Goal: Task Accomplishment & Management: Manage account settings

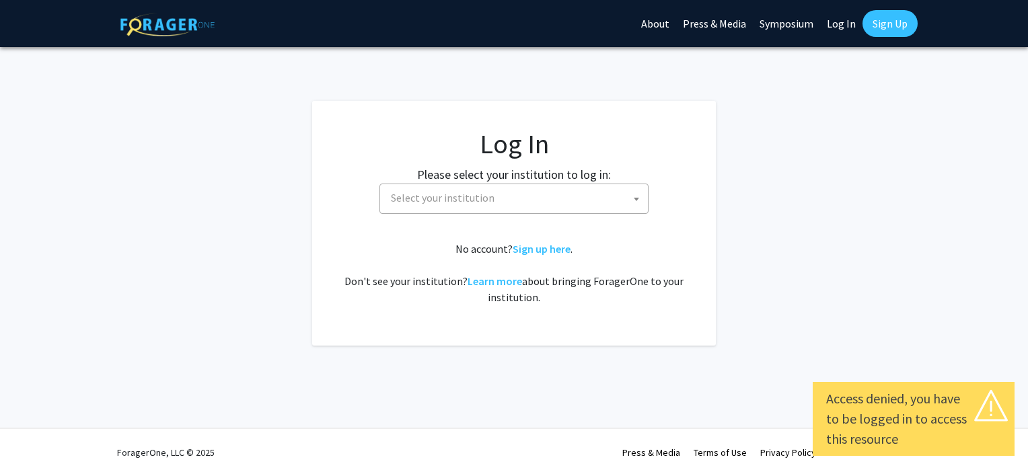
select select
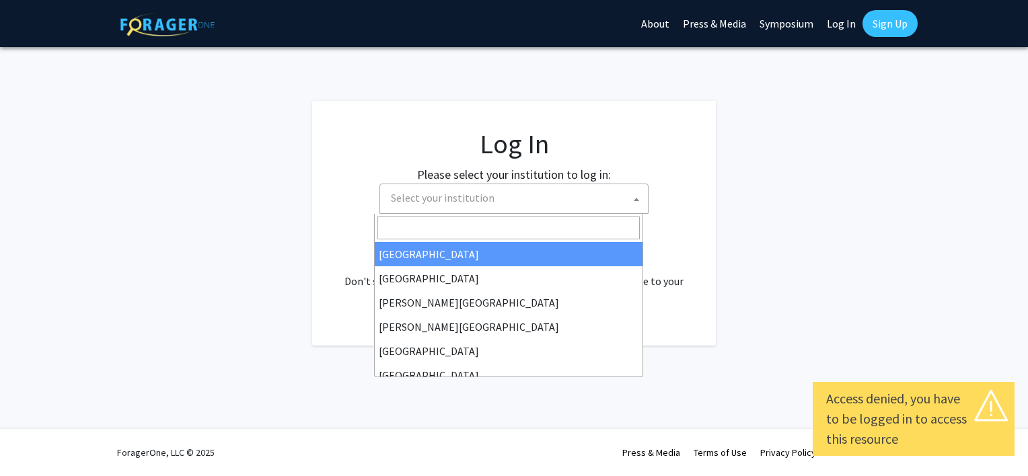
click at [543, 187] on span "Select your institution" at bounding box center [516, 198] width 262 height 28
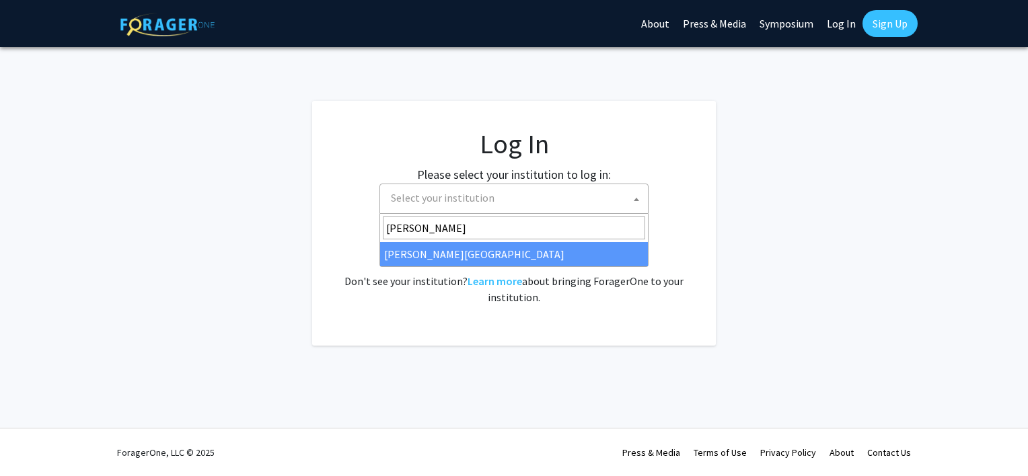
type input "[PERSON_NAME]"
select select "24"
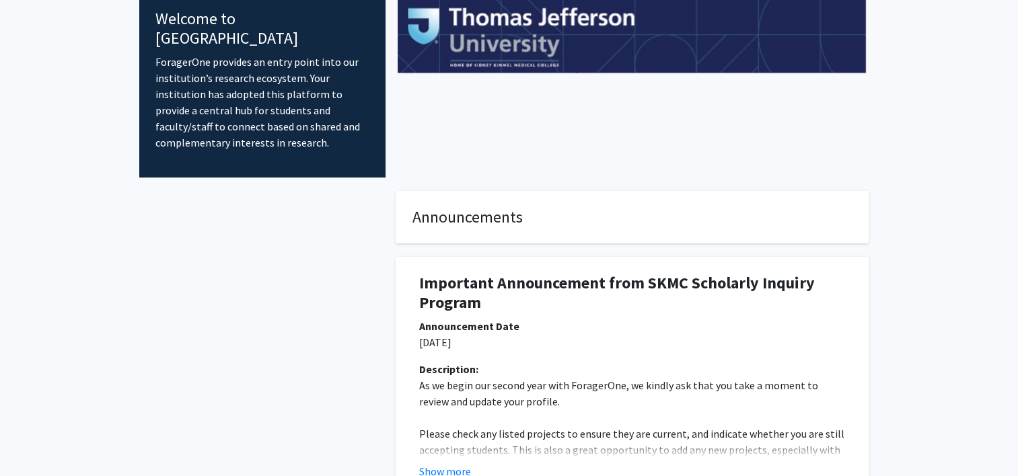
scroll to position [221, 0]
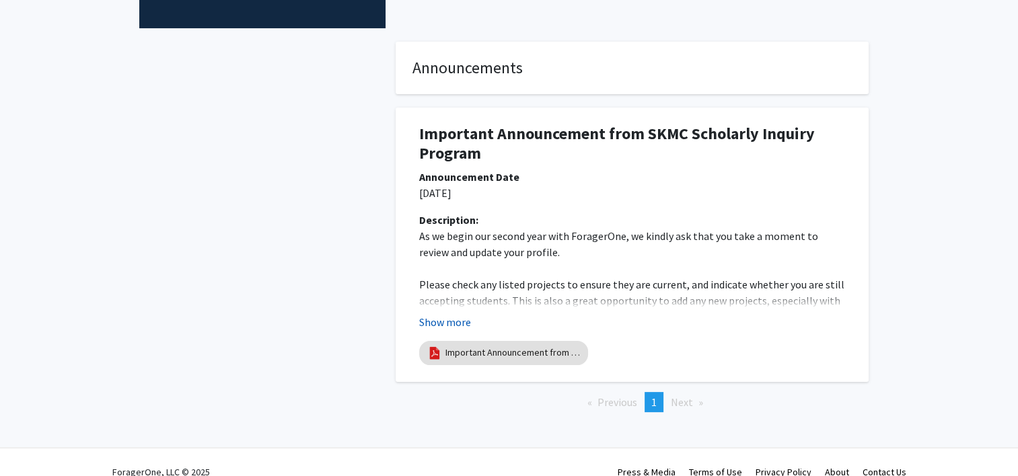
click at [434, 314] on button "Show more" at bounding box center [445, 322] width 52 height 16
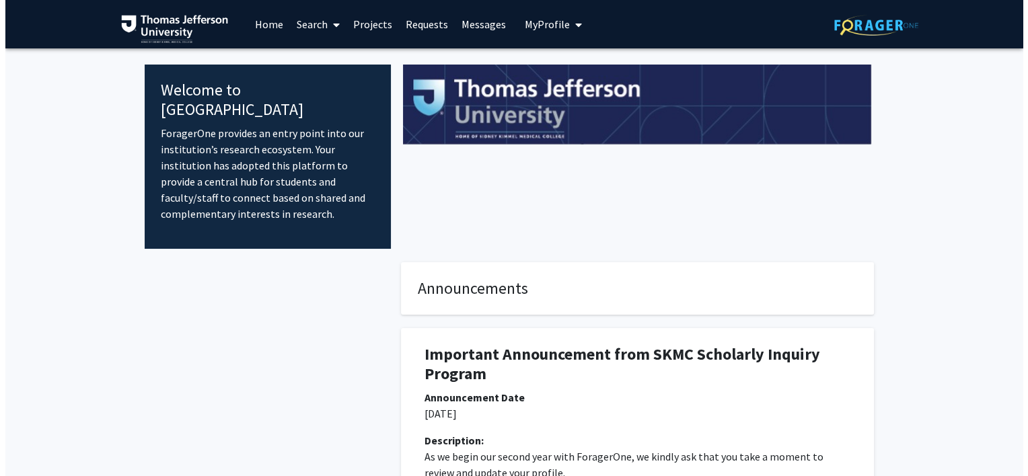
scroll to position [398, 0]
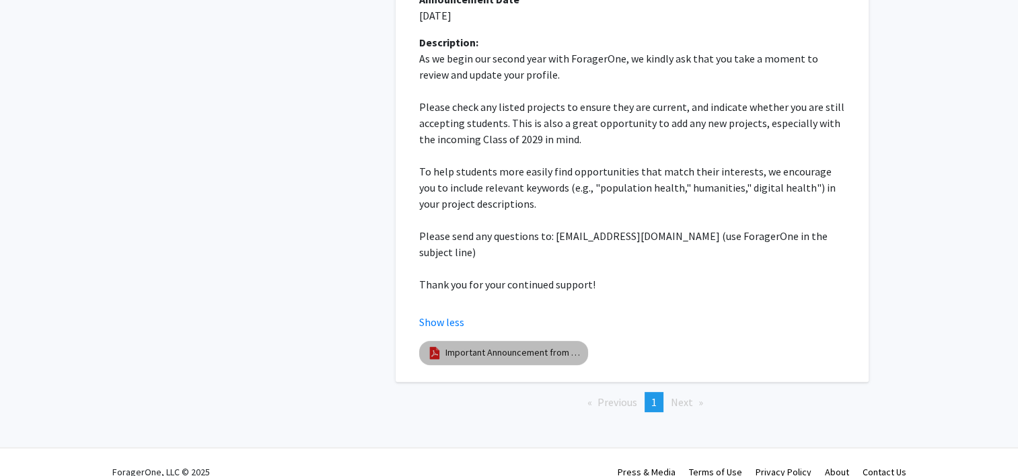
click at [487, 346] on link "Important Announcement from the SKMC Scholarly Inquiry Program" at bounding box center [512, 353] width 135 height 14
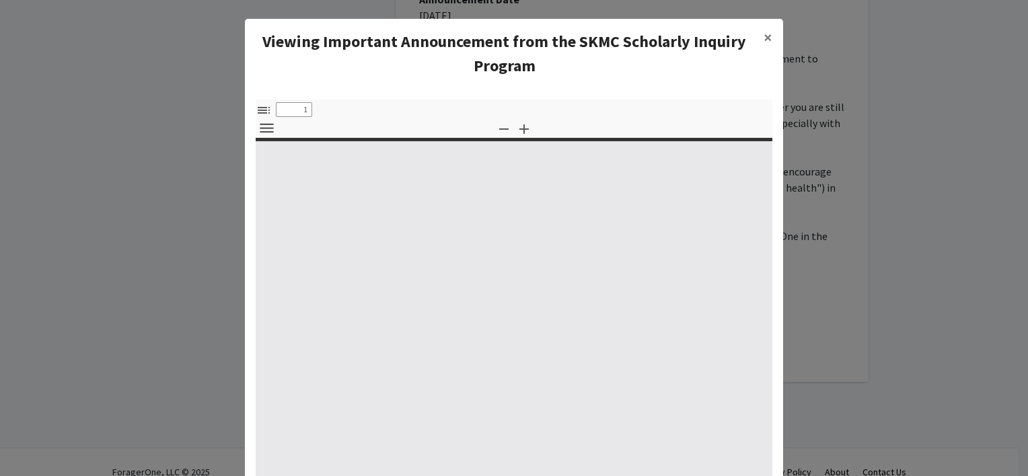
select select "custom"
type input "0"
select select "custom"
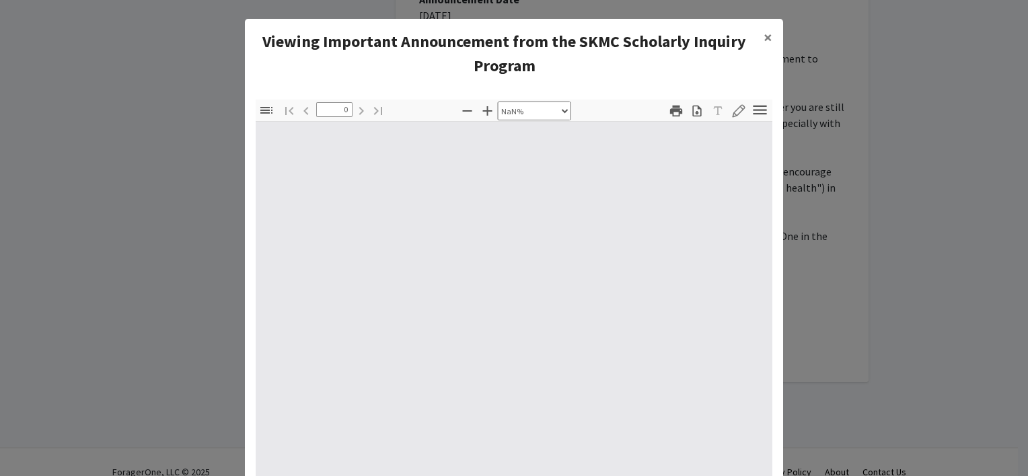
type input "1"
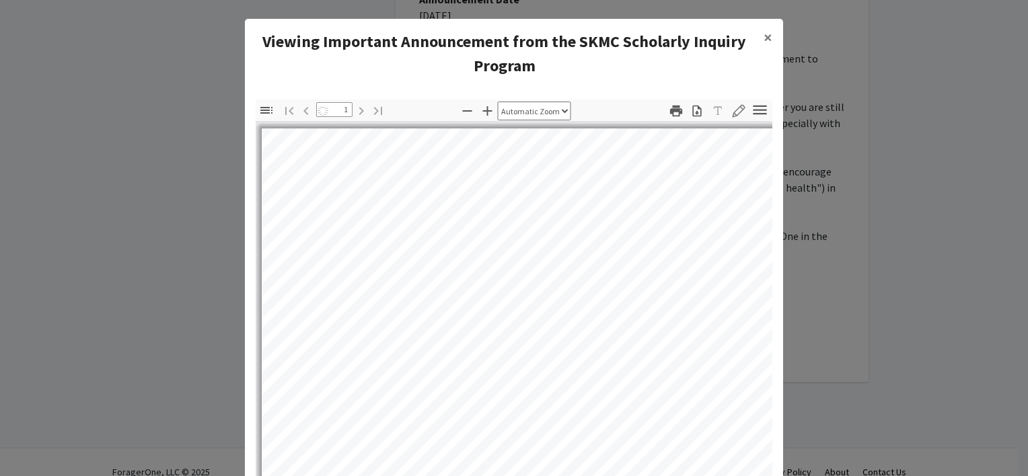
select select "auto"
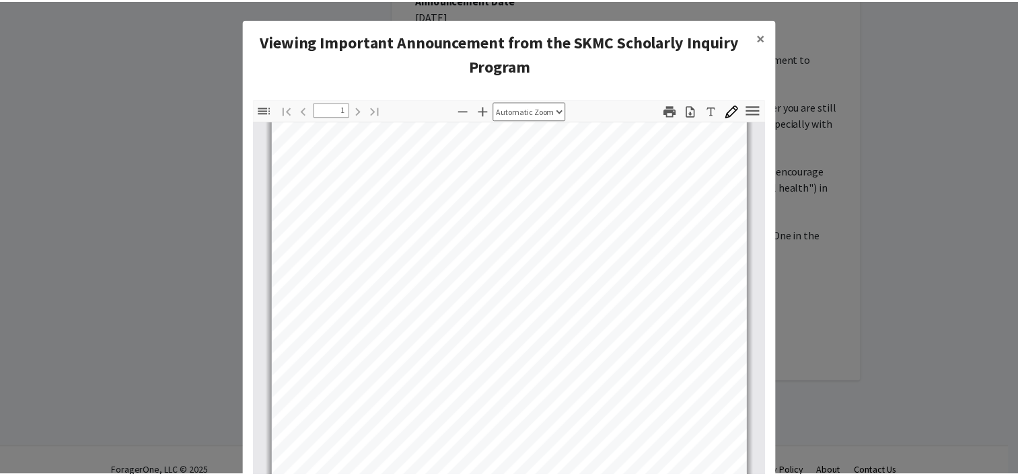
scroll to position [0, 0]
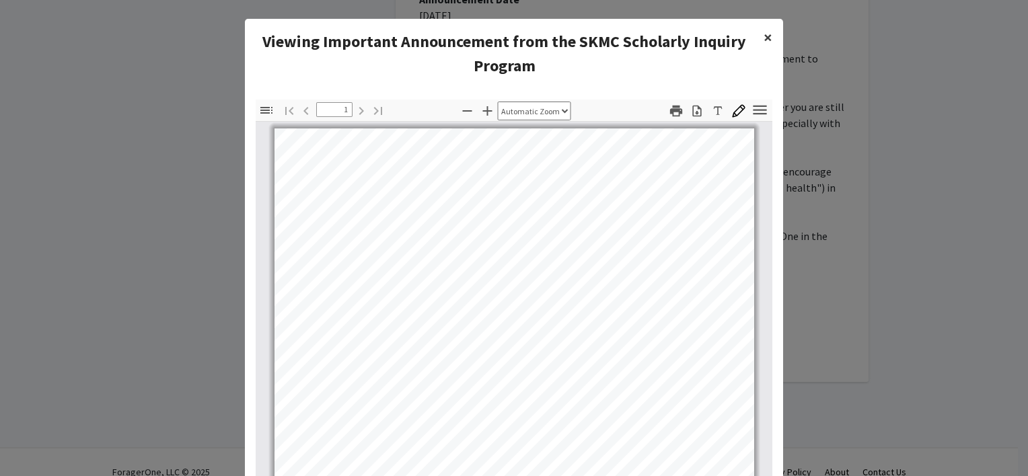
click at [764, 36] on span "×" at bounding box center [767, 37] width 9 height 21
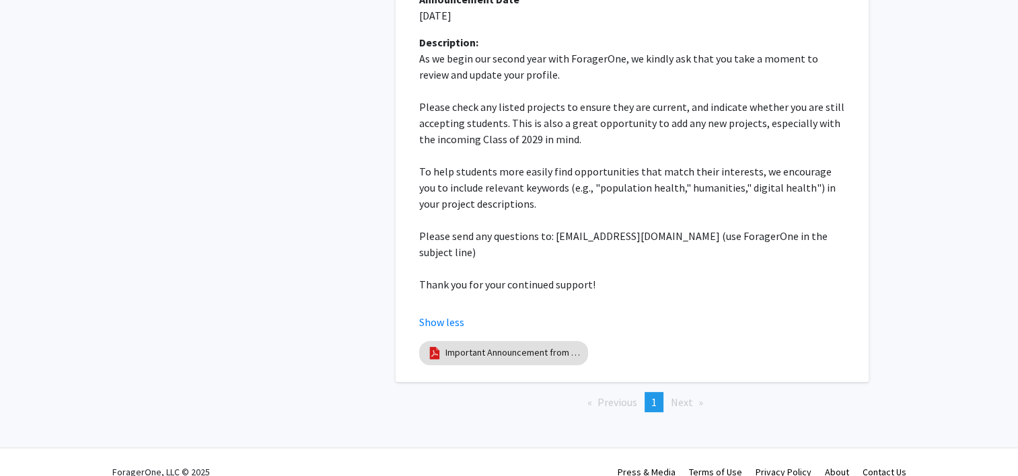
click at [677, 396] on span "Next page" at bounding box center [682, 402] width 22 height 13
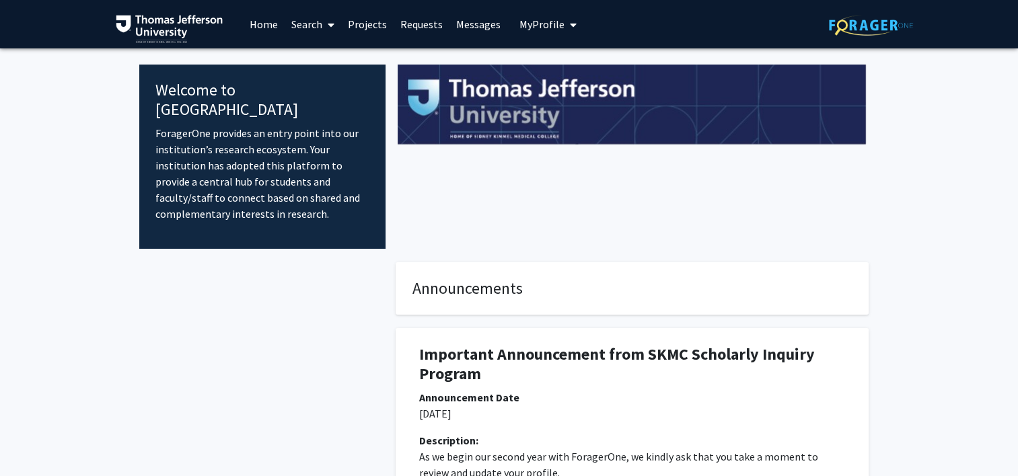
click at [544, 24] on span "My Profile" at bounding box center [541, 23] width 45 height 13
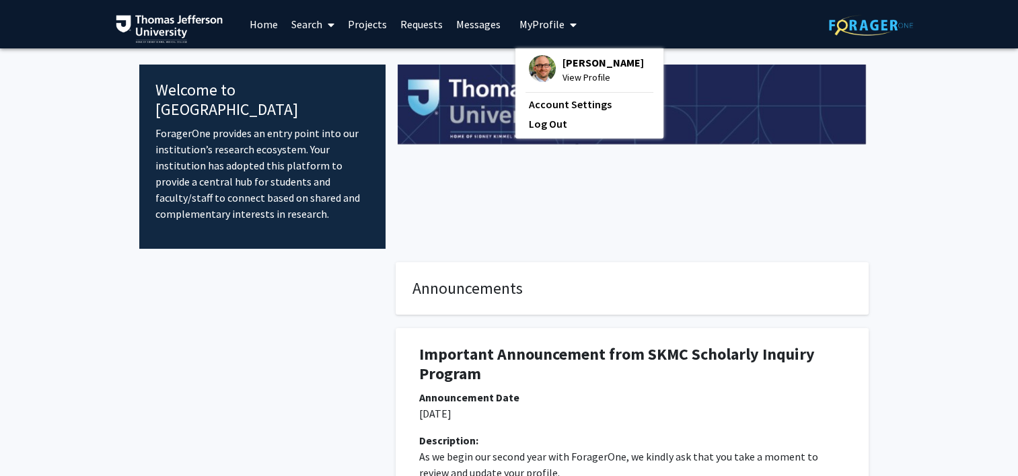
click at [578, 65] on span "Ross Summer" at bounding box center [602, 62] width 81 height 15
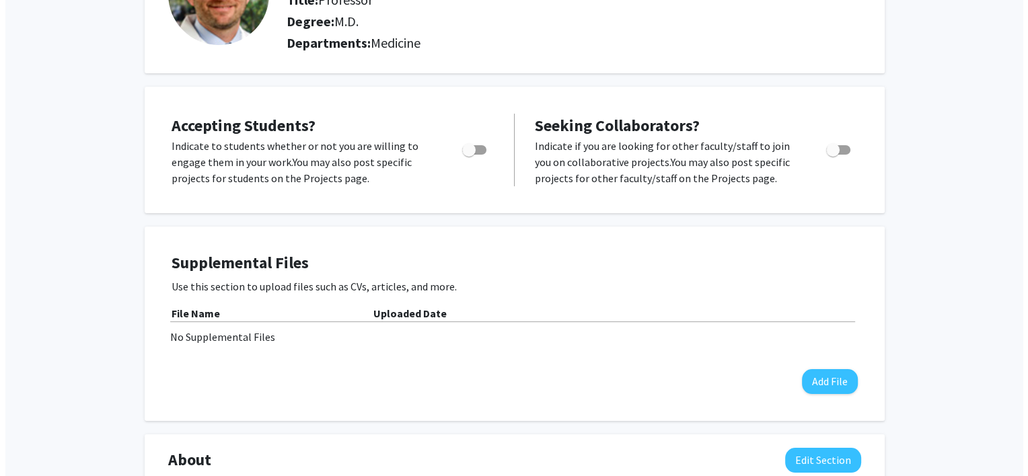
scroll to position [167, 0]
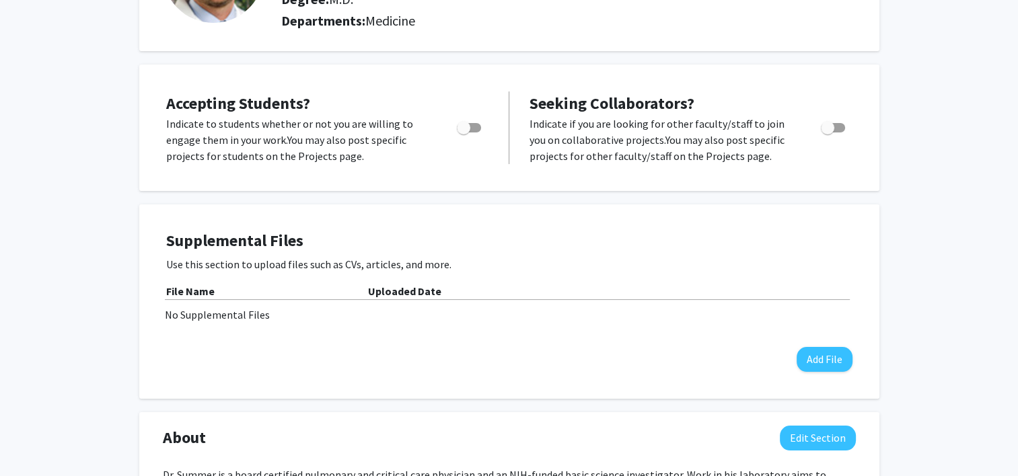
click at [478, 126] on span "Toggle" at bounding box center [469, 127] width 24 height 9
click at [463, 133] on input "Would you like to permit student requests?" at bounding box center [463, 133] width 1 height 1
checkbox input "true"
click at [831, 128] on span "Toggle" at bounding box center [827, 127] width 13 height 13
click at [827, 133] on input "Toggle" at bounding box center [827, 133] width 1 height 1
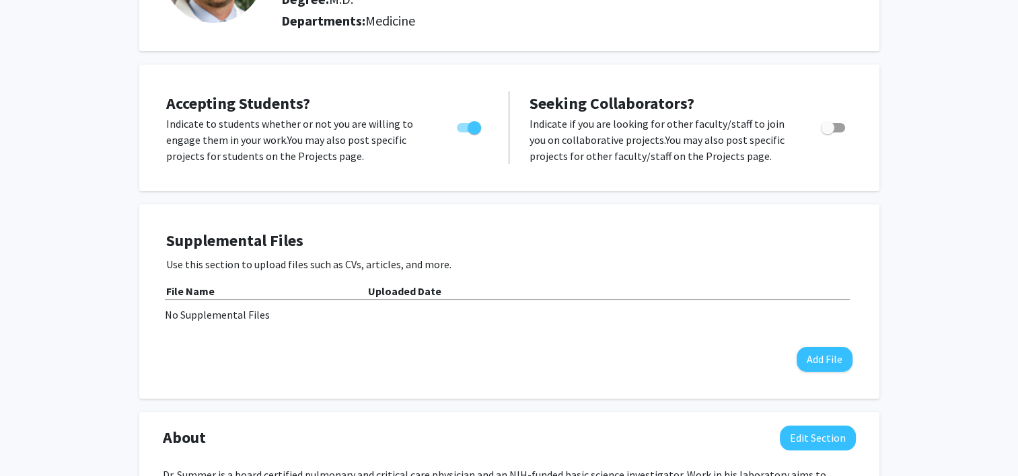
checkbox input "true"
click at [845, 358] on button "Add File" at bounding box center [824, 359] width 56 height 25
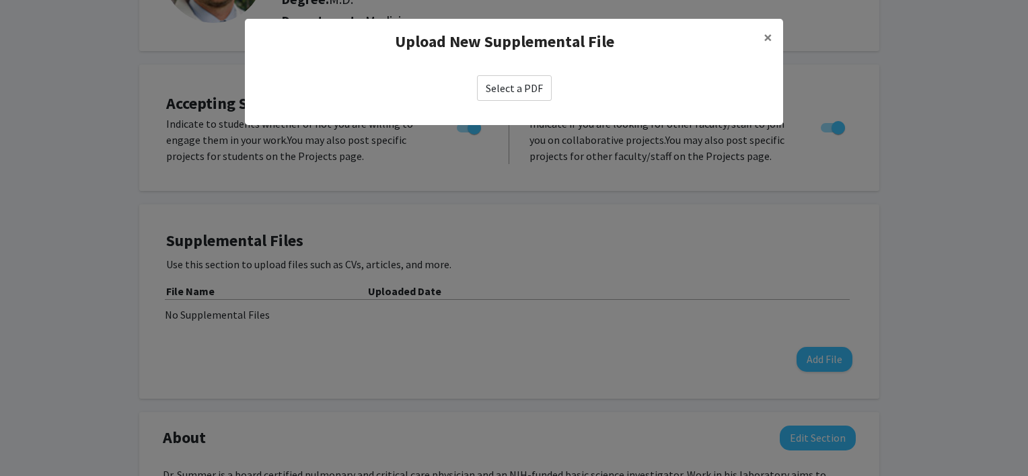
click at [535, 85] on label "Select a PDF" at bounding box center [514, 88] width 75 height 26
click at [0, 0] on input "Select a PDF" at bounding box center [0, 0] width 0 height 0
click at [765, 43] on span "×" at bounding box center [767, 37] width 9 height 21
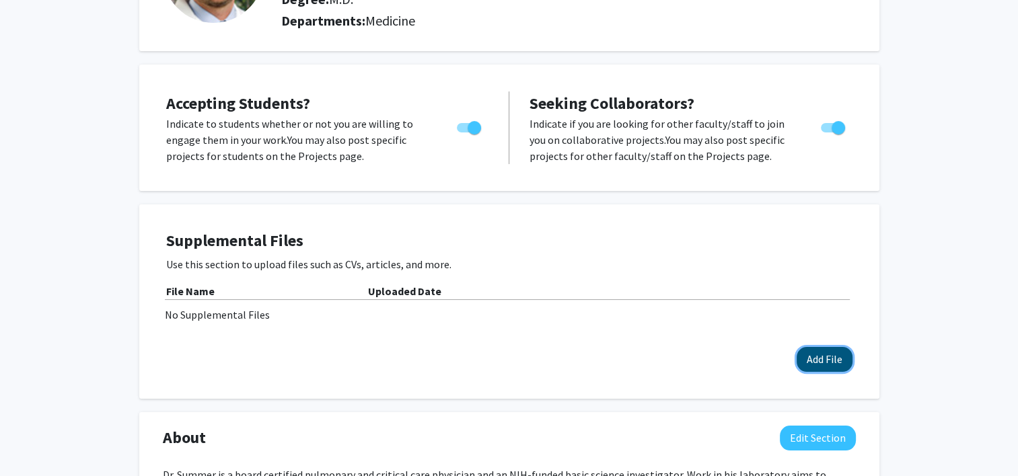
click at [813, 350] on button "Add File" at bounding box center [824, 359] width 56 height 25
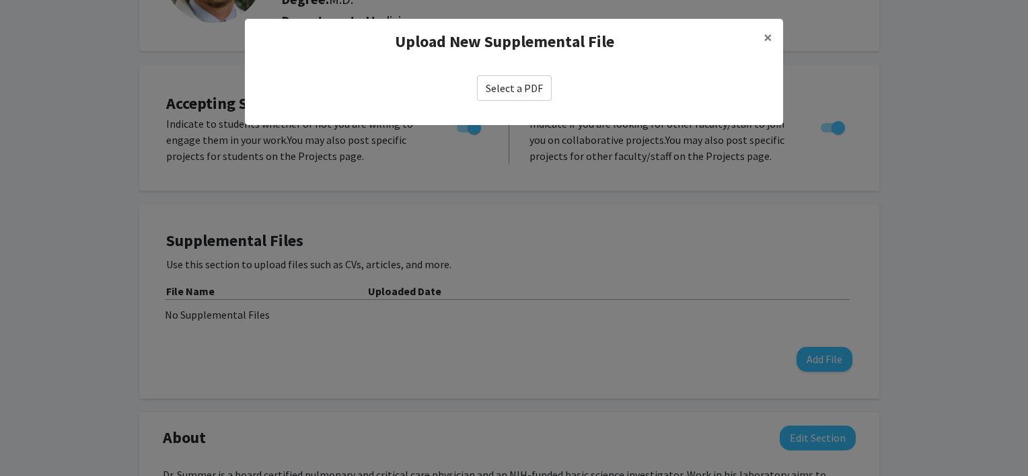
click at [511, 87] on label "Select a PDF" at bounding box center [514, 88] width 75 height 26
click at [0, 0] on input "Select a PDF" at bounding box center [0, 0] width 0 height 0
select select "custom"
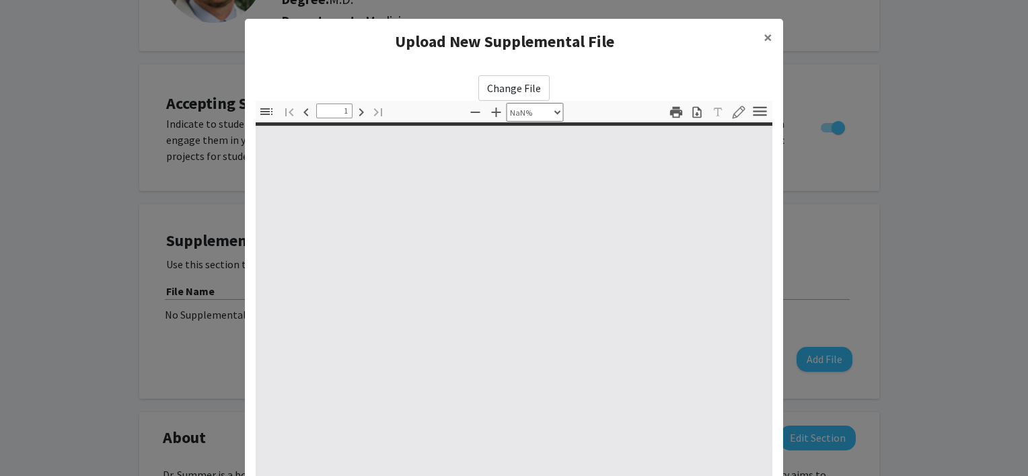
type input "0"
select select "custom"
type input "1"
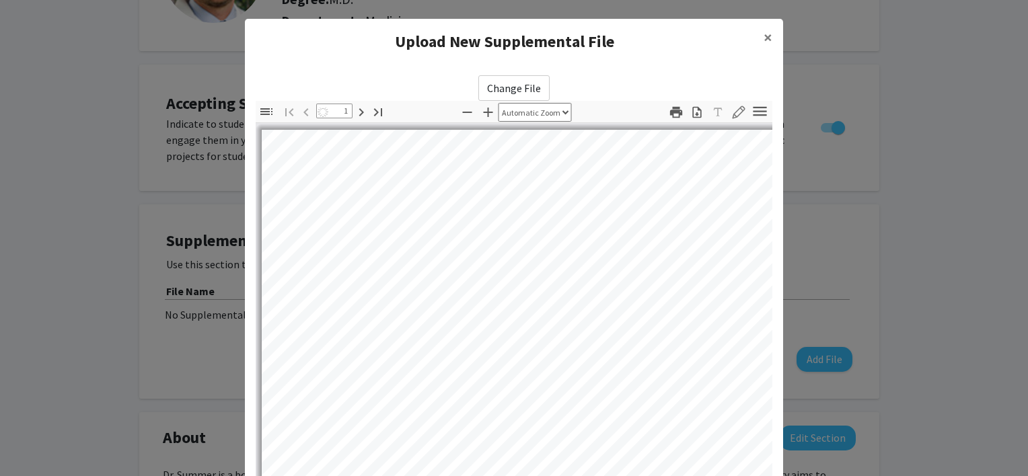
select select "auto"
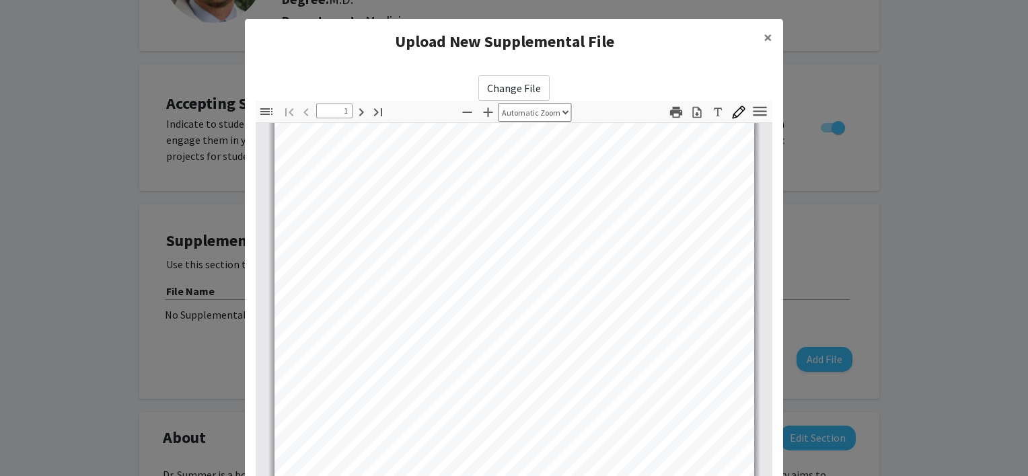
scroll to position [172, 0]
click at [755, 34] on ng-component "Upload New Supplemental File × Change File Thumbnails Document Outline Attachme…" at bounding box center [514, 305] width 538 height 572
click at [763, 43] on span "×" at bounding box center [767, 37] width 9 height 21
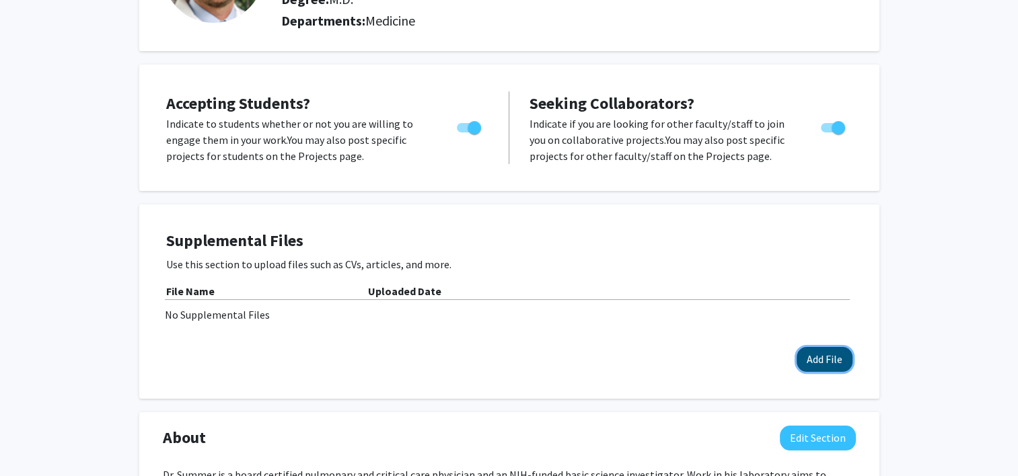
click at [813, 354] on button "Add File" at bounding box center [824, 359] width 56 height 25
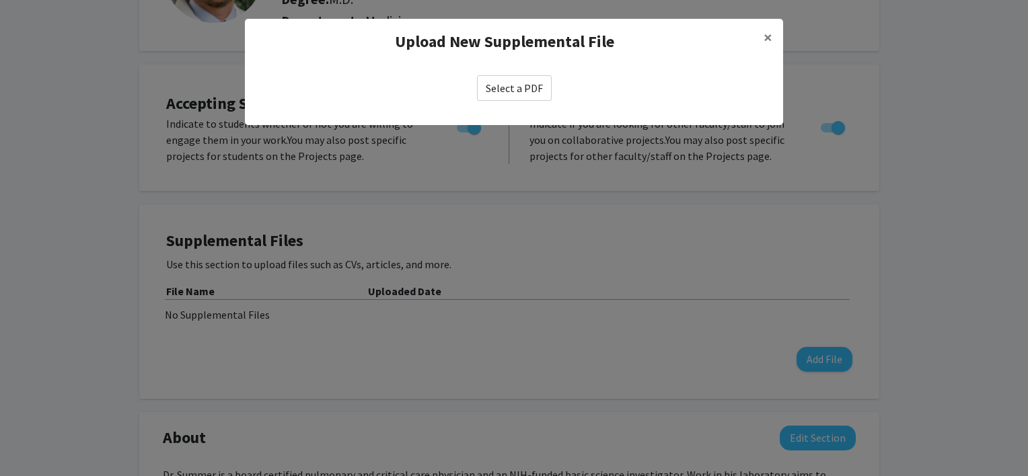
click at [529, 83] on label "Select a PDF" at bounding box center [514, 88] width 75 height 26
click at [0, 0] on input "Select a PDF" at bounding box center [0, 0] width 0 height 0
click at [514, 84] on label "Select a PDF" at bounding box center [514, 88] width 75 height 26
click at [0, 0] on input "Select a PDF" at bounding box center [0, 0] width 0 height 0
select select "custom"
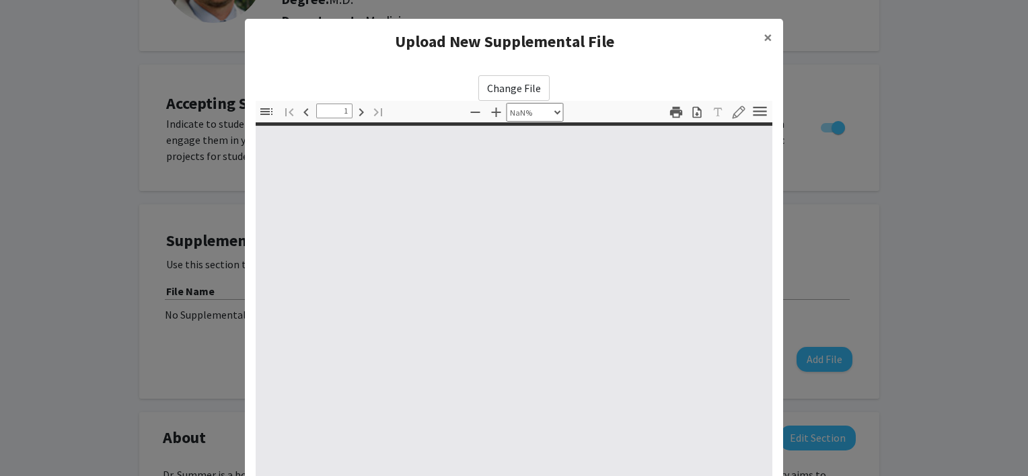
type input "0"
select select "auto"
type input "1"
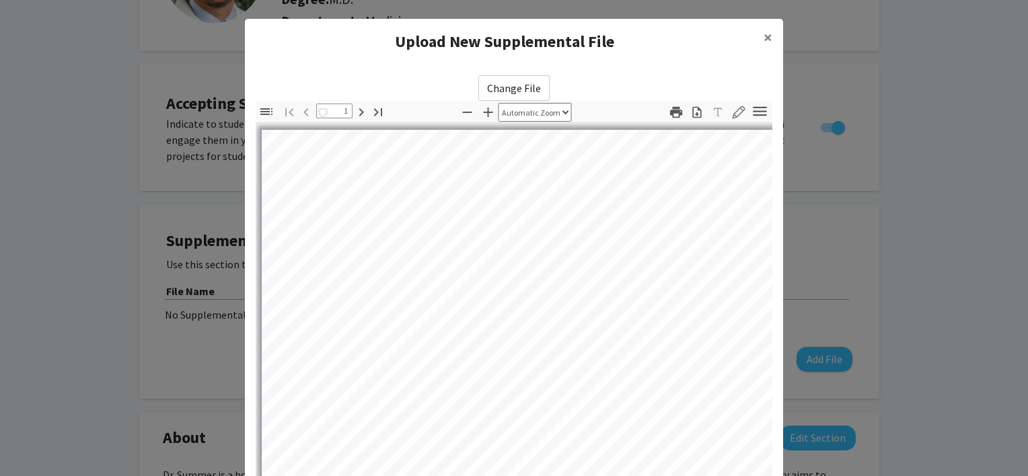
select select "auto"
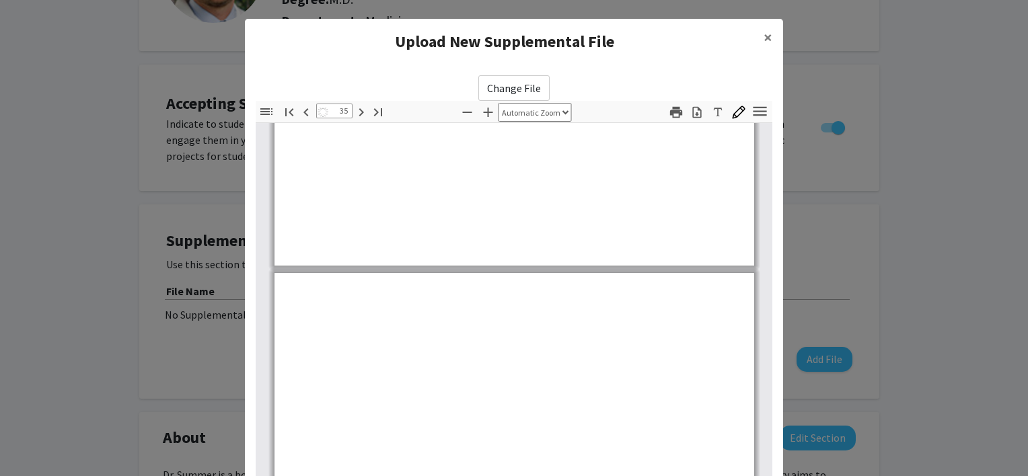
type input "36"
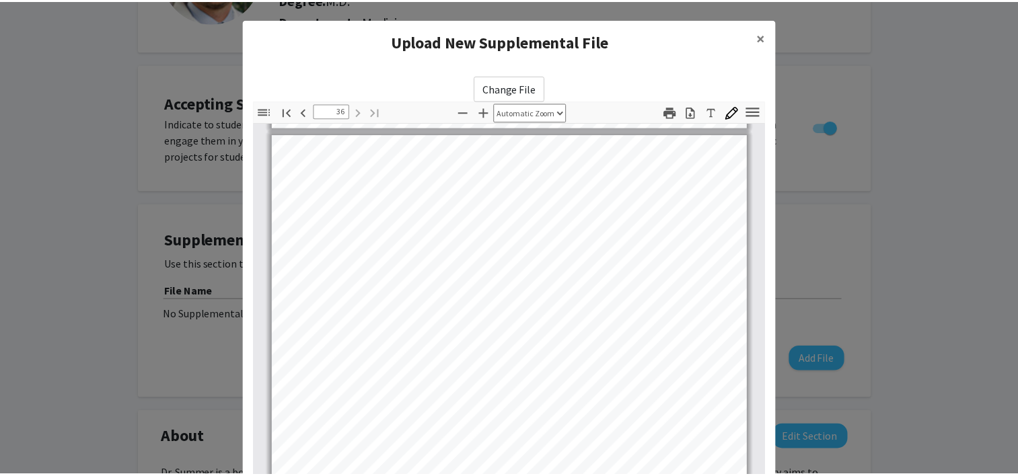
scroll to position [22223, 0]
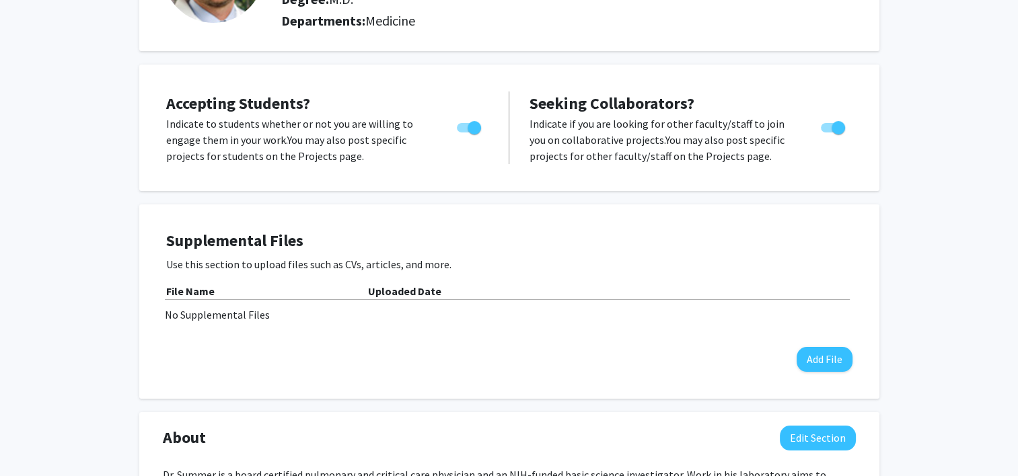
drag, startPoint x: 1026, startPoint y: 221, endPoint x: 1027, endPoint y: 237, distance: 15.5
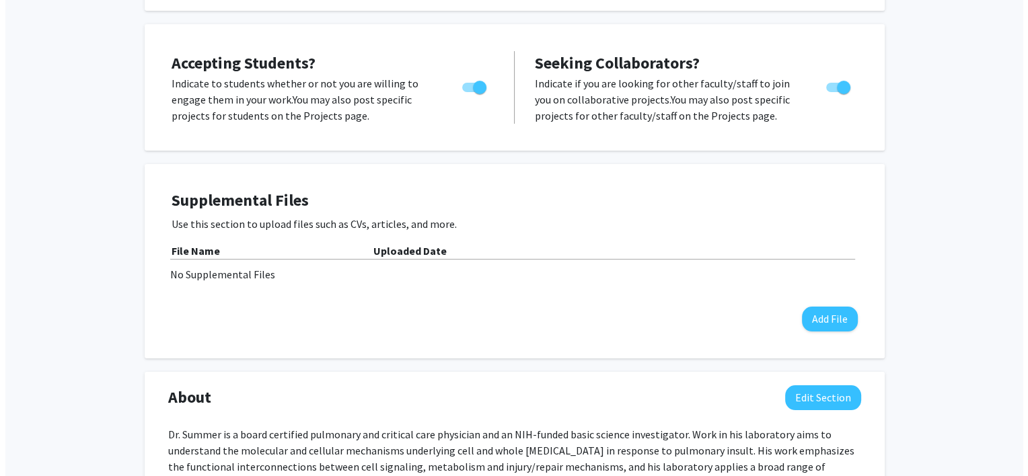
scroll to position [211, 0]
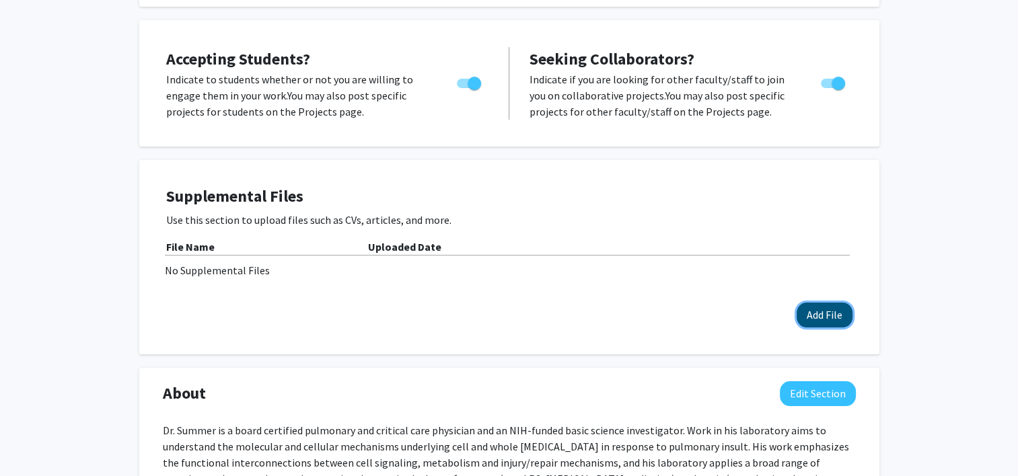
click at [815, 311] on button "Add File" at bounding box center [824, 315] width 56 height 25
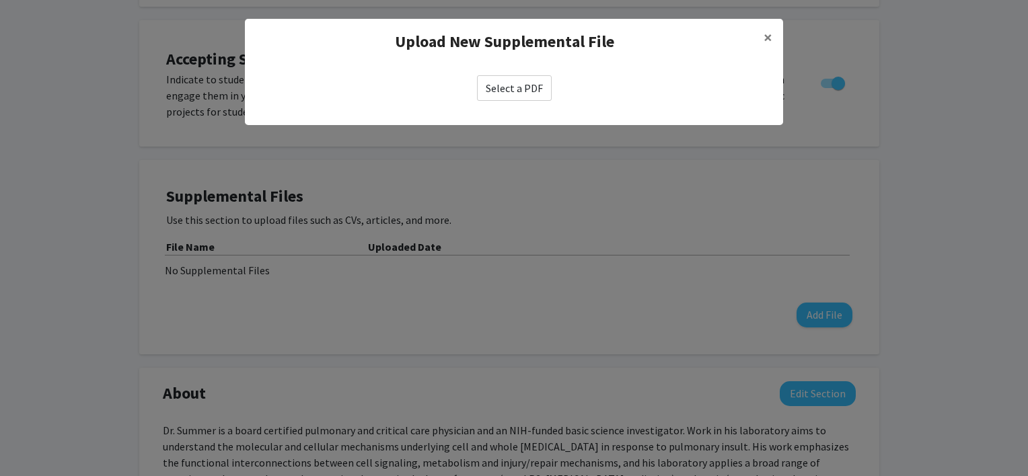
click at [531, 86] on label "Select a PDF" at bounding box center [514, 88] width 75 height 26
click at [0, 0] on input "Select a PDF" at bounding box center [0, 0] width 0 height 0
select select "custom"
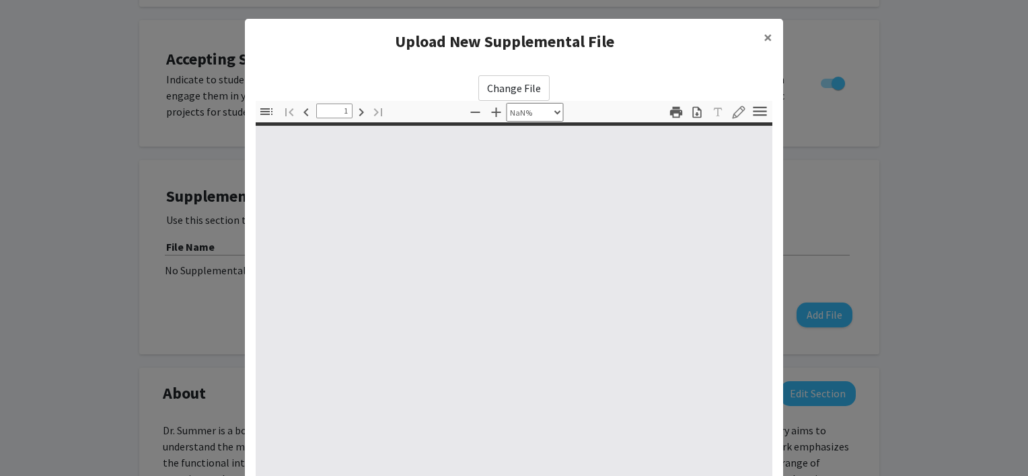
type input "0"
select select "custom"
type input "1"
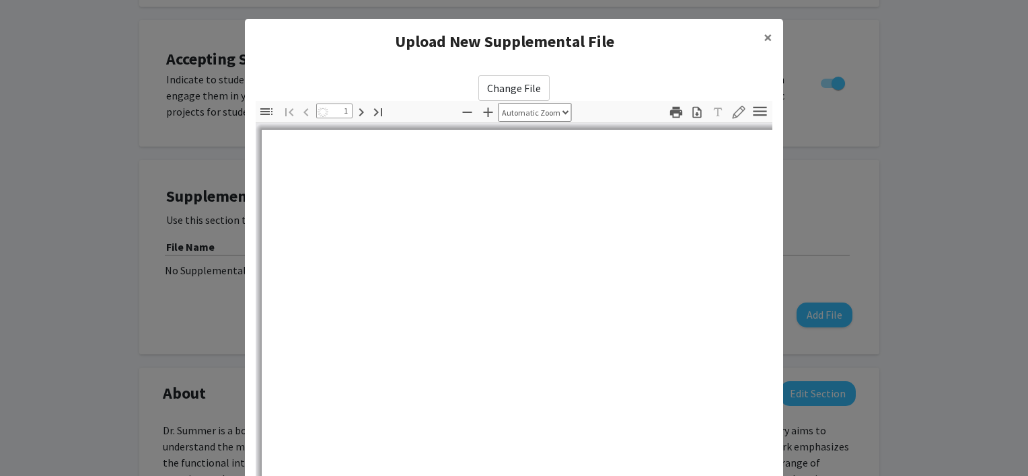
select select "auto"
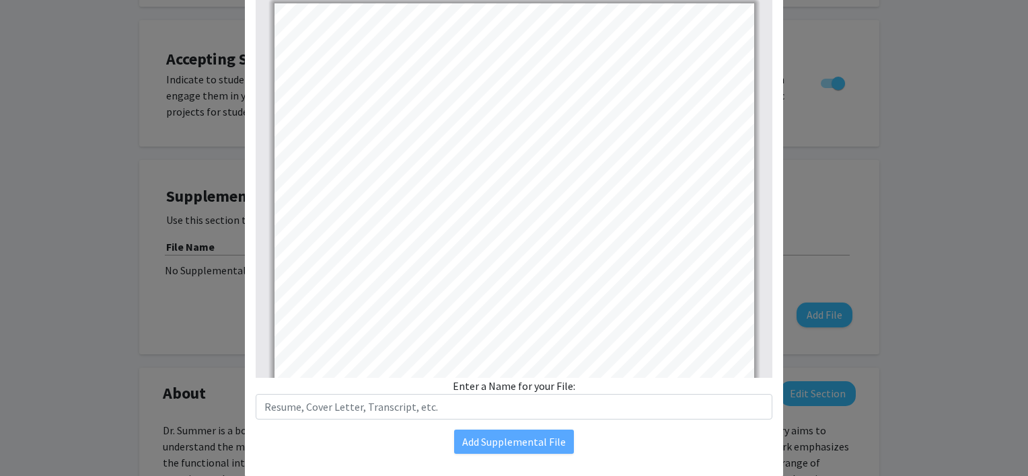
scroll to position [160, 0]
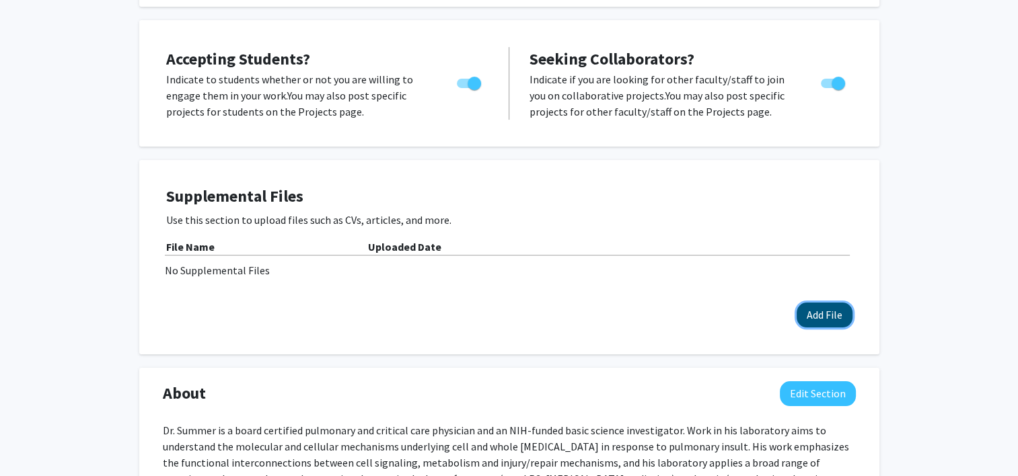
click at [816, 312] on button "Add File" at bounding box center [824, 315] width 56 height 25
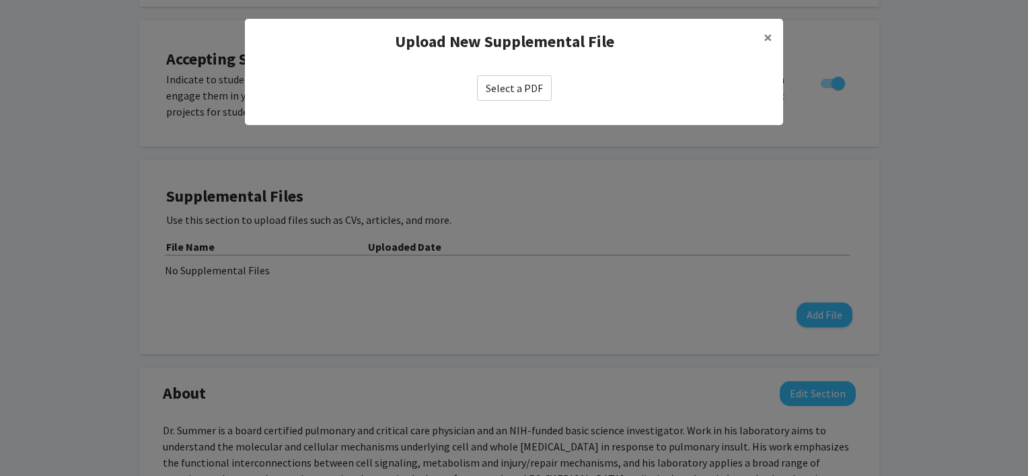
click at [515, 78] on label "Select a PDF" at bounding box center [514, 88] width 75 height 26
click at [0, 0] on input "Select a PDF" at bounding box center [0, 0] width 0 height 0
select select "custom"
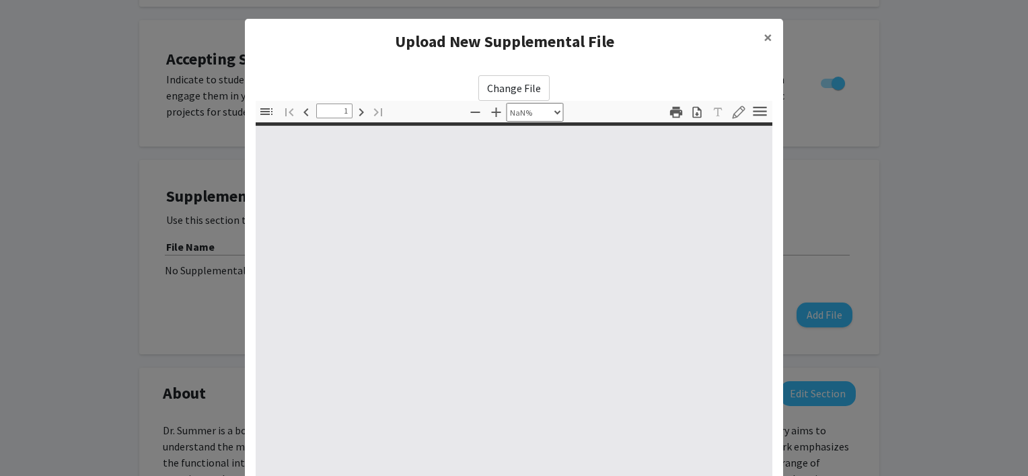
type input "0"
select select "auto"
type input "1"
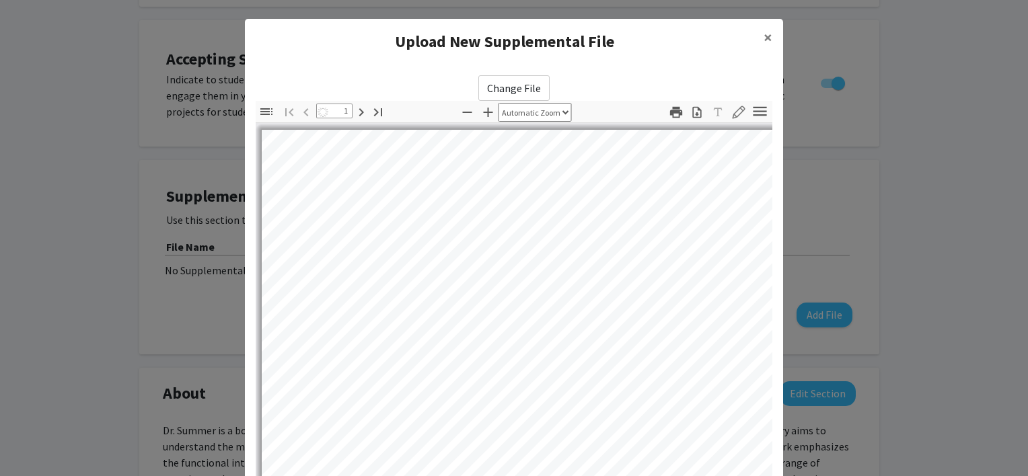
select select "auto"
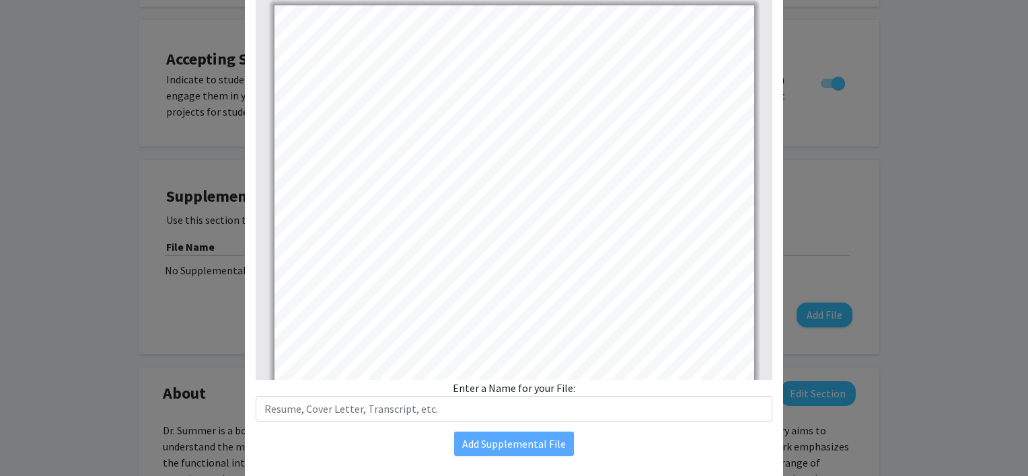
scroll to position [124, 0]
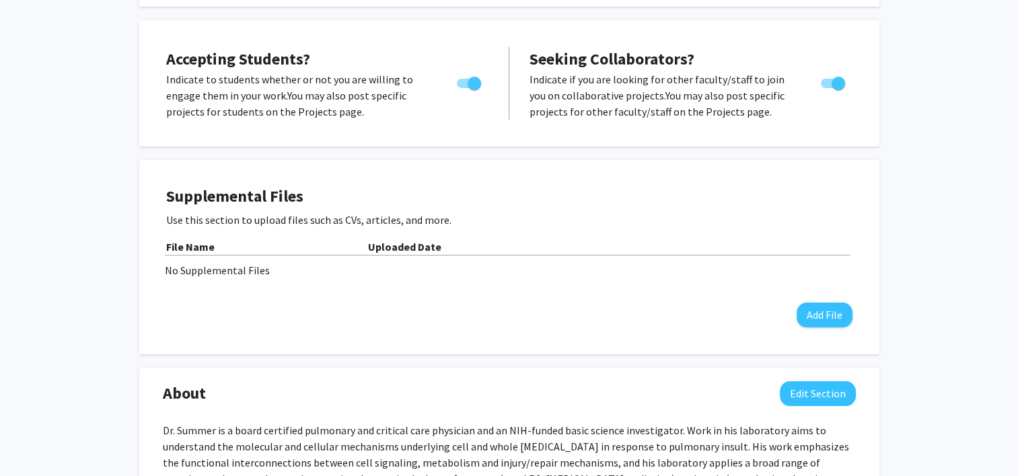
click at [856, 325] on div "Supplemental Files Use this section to upload files such as CVs, articles, and …" at bounding box center [509, 257] width 713 height 167
click at [848, 322] on button "Add File" at bounding box center [824, 315] width 56 height 25
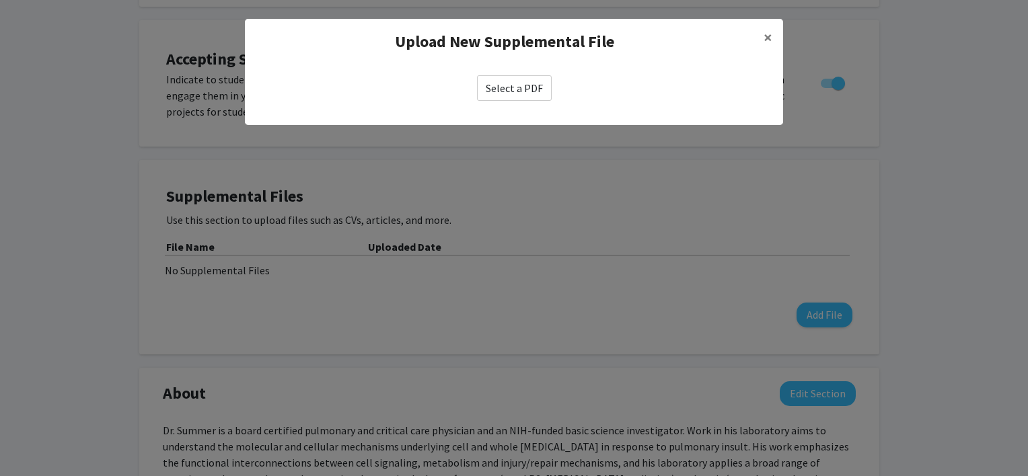
click at [517, 89] on label "Select a PDF" at bounding box center [514, 88] width 75 height 26
click at [0, 0] on input "Select a PDF" at bounding box center [0, 0] width 0 height 0
select select "custom"
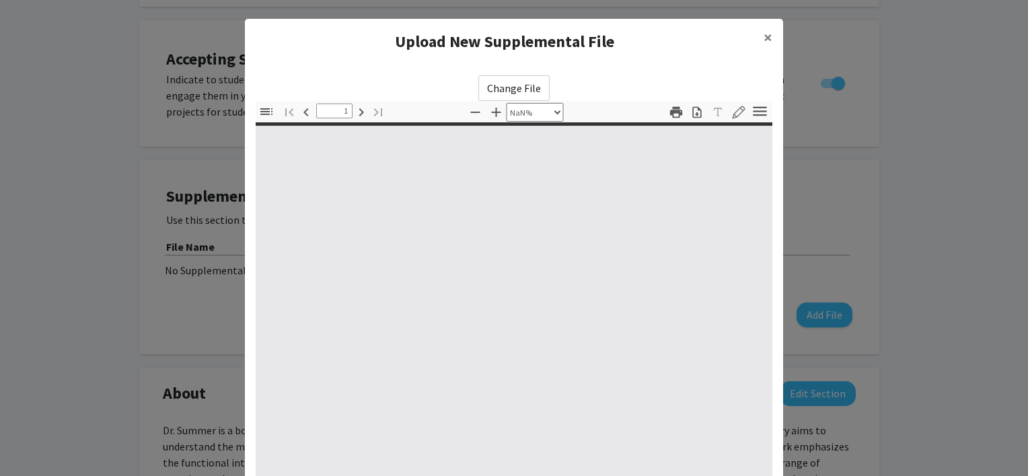
type input "0"
select select "auto"
type input "1"
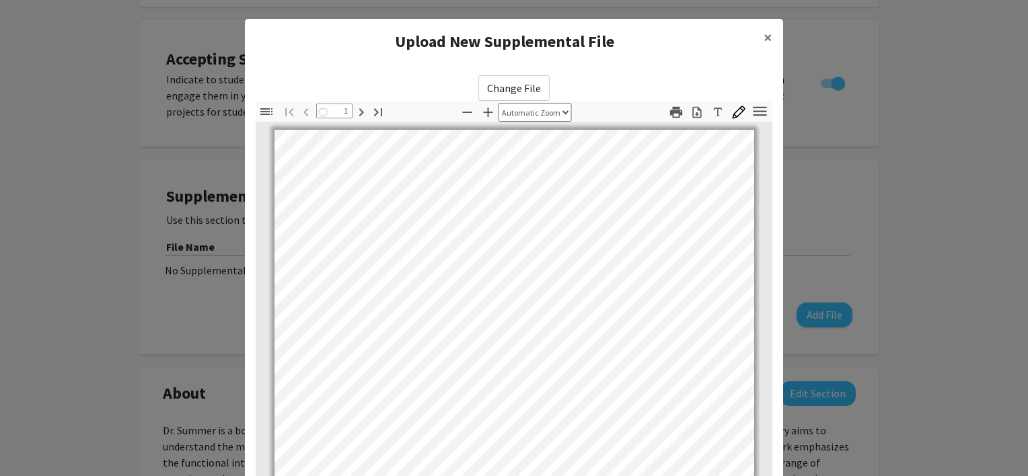
select select "auto"
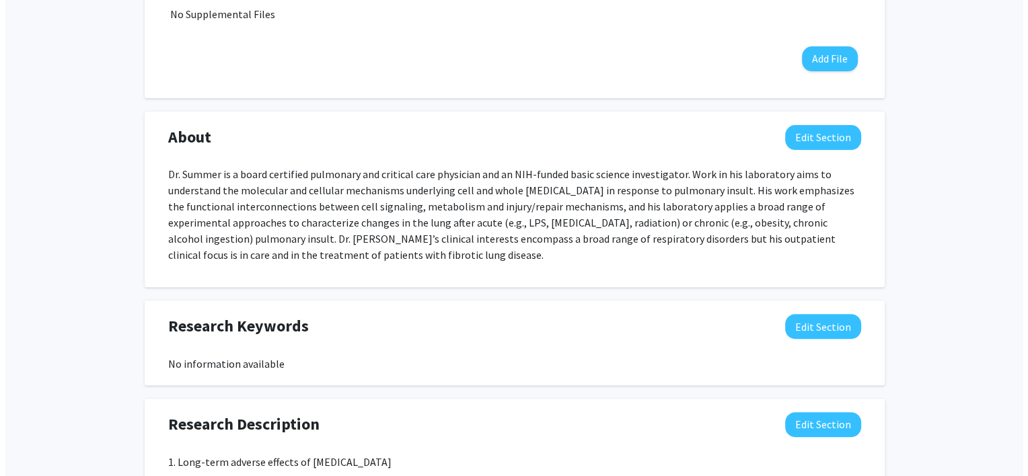
scroll to position [457, 0]
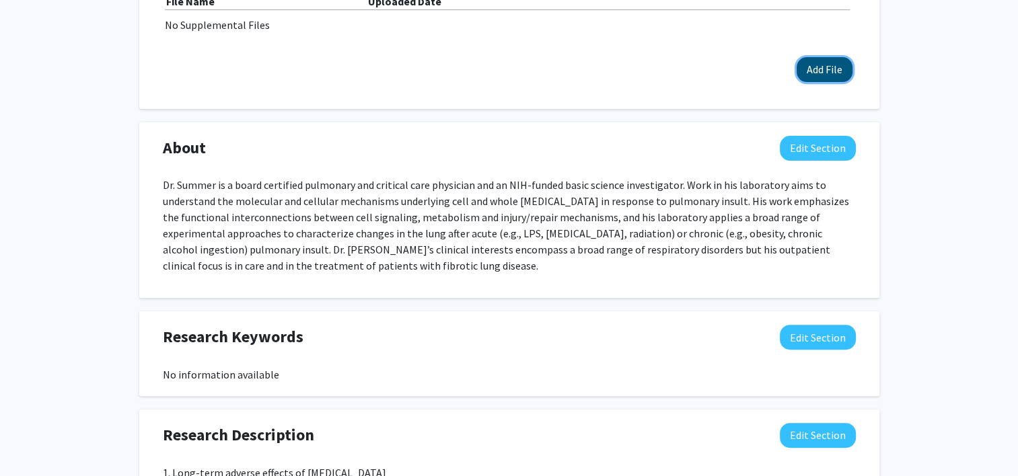
click at [822, 69] on button "Add File" at bounding box center [824, 69] width 56 height 25
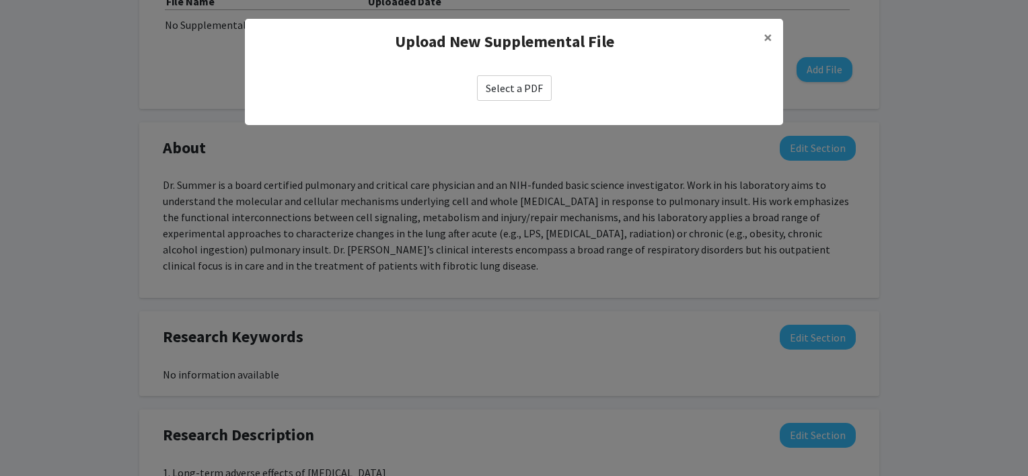
click at [533, 84] on label "Select a PDF" at bounding box center [514, 88] width 75 height 26
click at [0, 0] on input "Select a PDF" at bounding box center [0, 0] width 0 height 0
select select "custom"
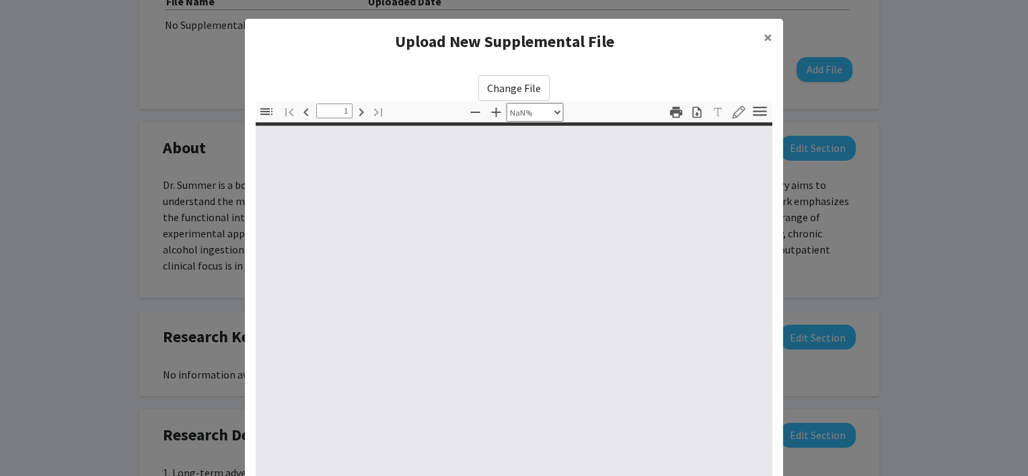
type input "0"
select select "auto"
type input "1"
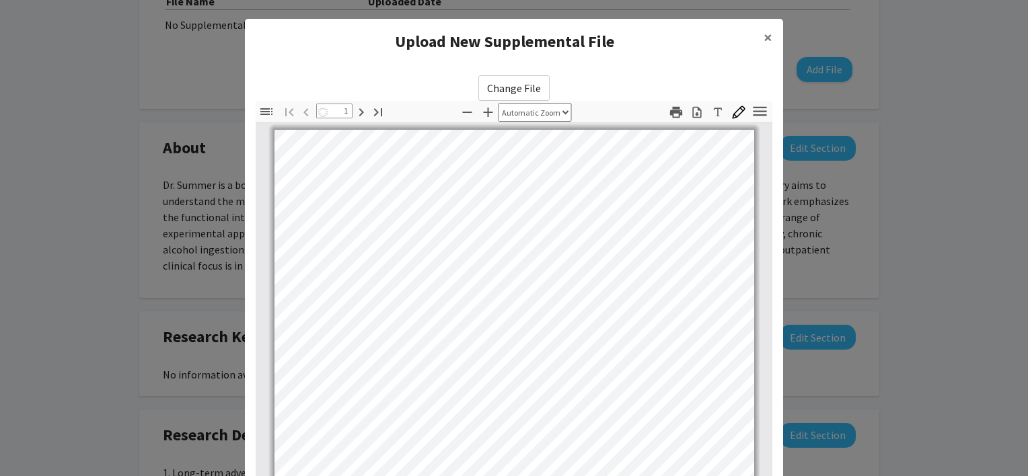
select select "auto"
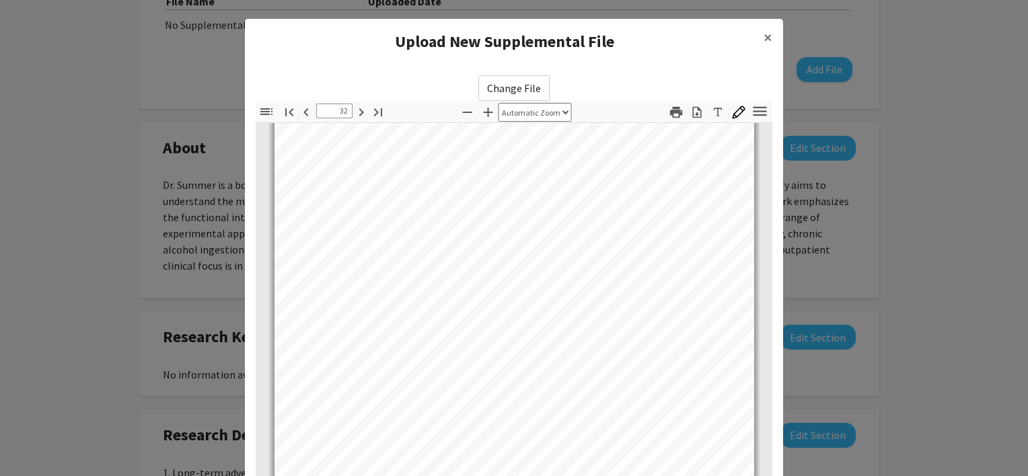
scroll to position [19448, 0]
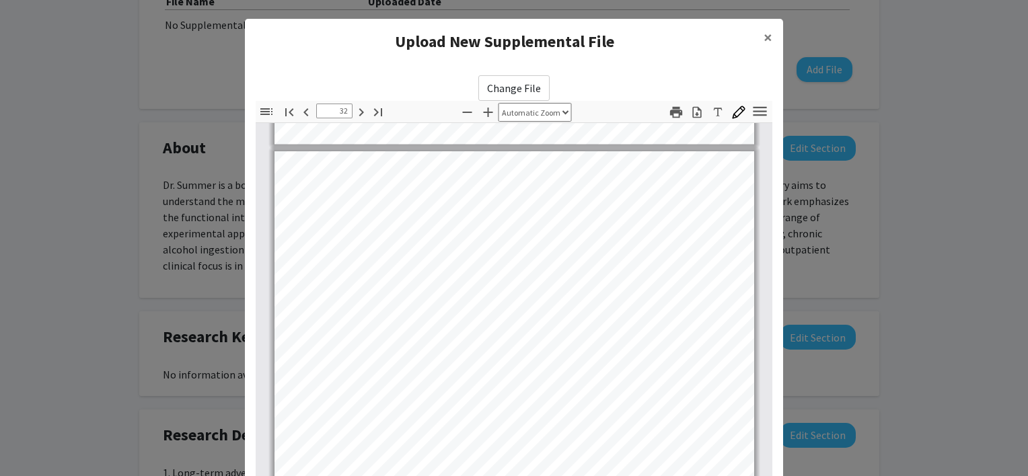
click at [632, 48] on h4 "Upload New Supplemental File" at bounding box center [504, 42] width 497 height 24
click at [372, 110] on icon "button" at bounding box center [378, 112] width 16 height 16
type input "36"
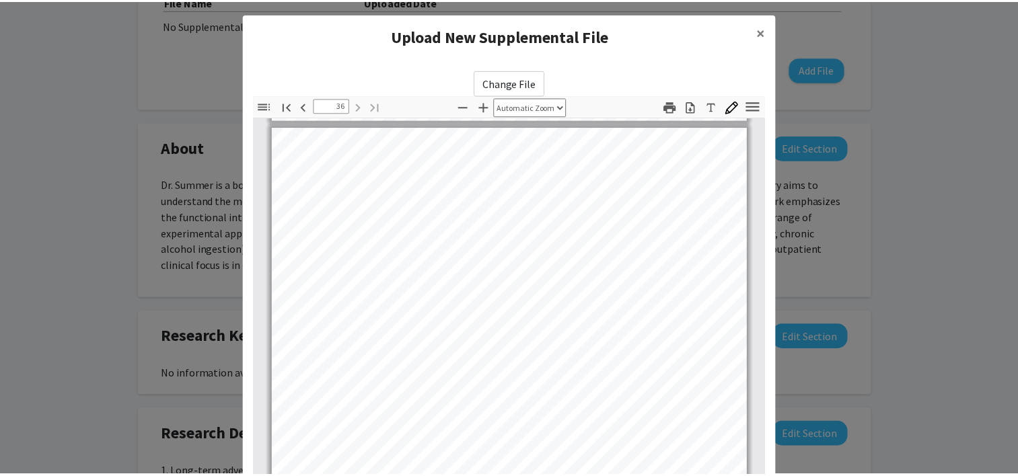
scroll to position [0, 0]
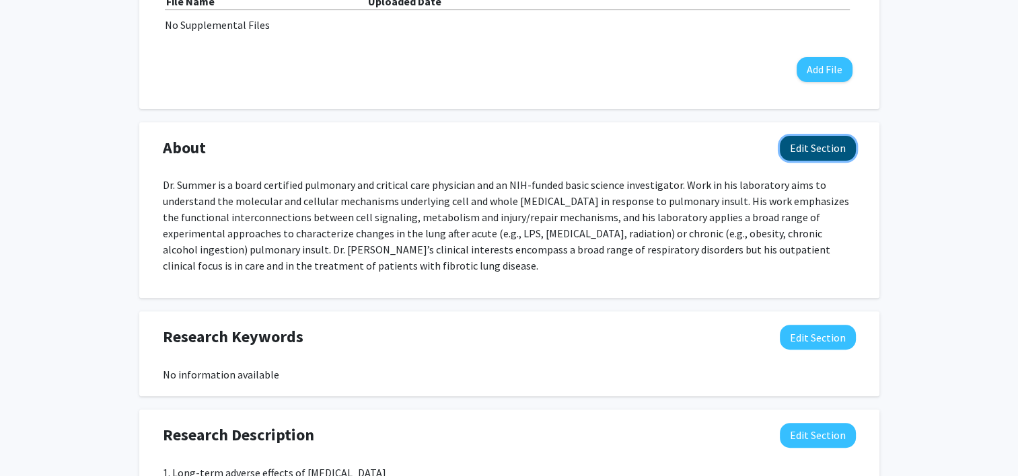
click at [817, 143] on button "Edit Section" at bounding box center [818, 148] width 76 height 25
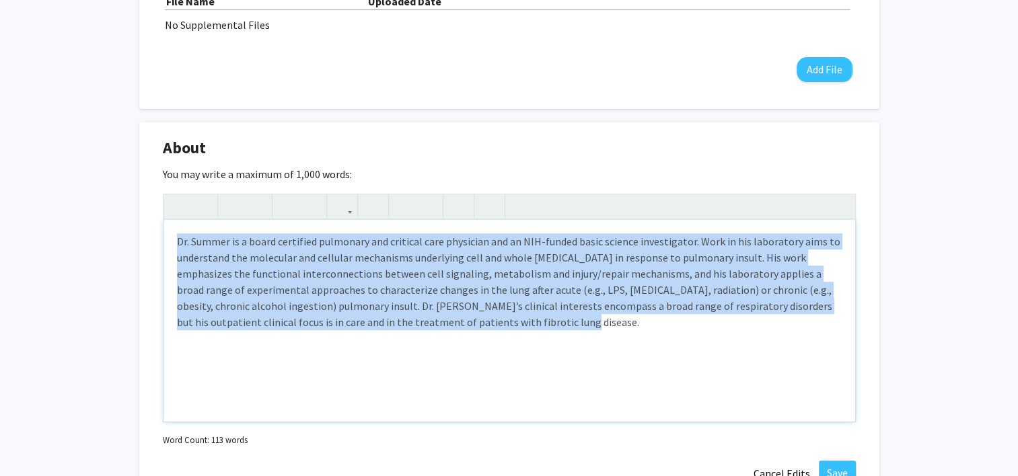
drag, startPoint x: 522, startPoint y: 328, endPoint x: 77, endPoint y: 225, distance: 457.2
click at [77, 225] on div "Ross Summer Edit Section See Public View help Title: Professor Degree: M.D. Dep…" at bounding box center [509, 406] width 1018 height 1629
copy p "Dr. Summer is a board certified pulmonary and critical care physician and an NI…"
paste div "Note to users with screen readers: Please deactivate our accessibility plugin f…"
type textarea "<p>Dr. Summer is a board-certified pulmonary and critical care physician as wel…"
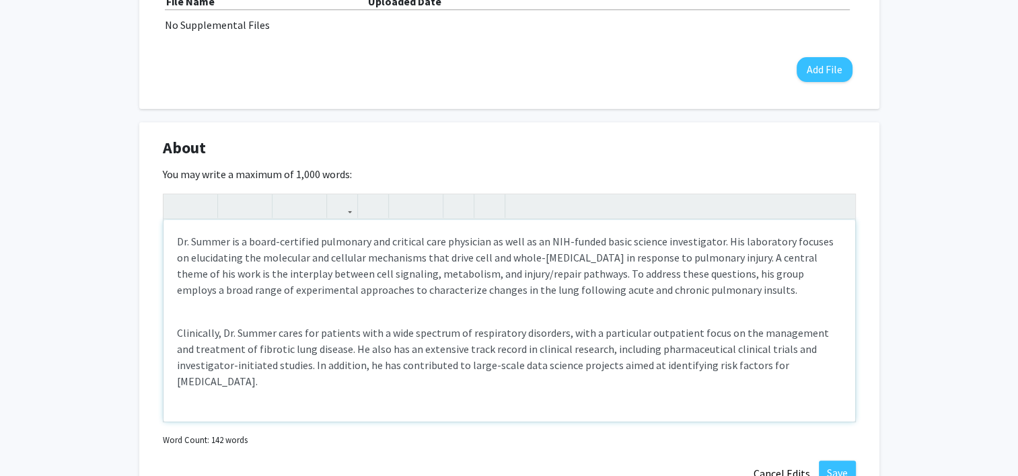
click at [373, 321] on div "Dr. Summer is a board-certified pulmonary and critical care physician as well a…" at bounding box center [508, 321] width 691 height 202
type textarea "<p>Dr. Summer is a board-certified pulmonary and critical care physician as wel…"
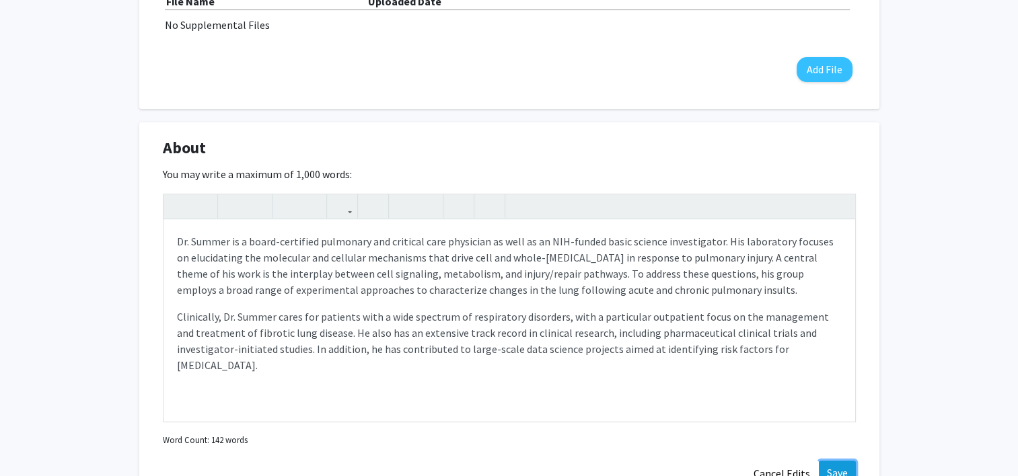
click at [829, 464] on button "Save" at bounding box center [837, 473] width 37 height 24
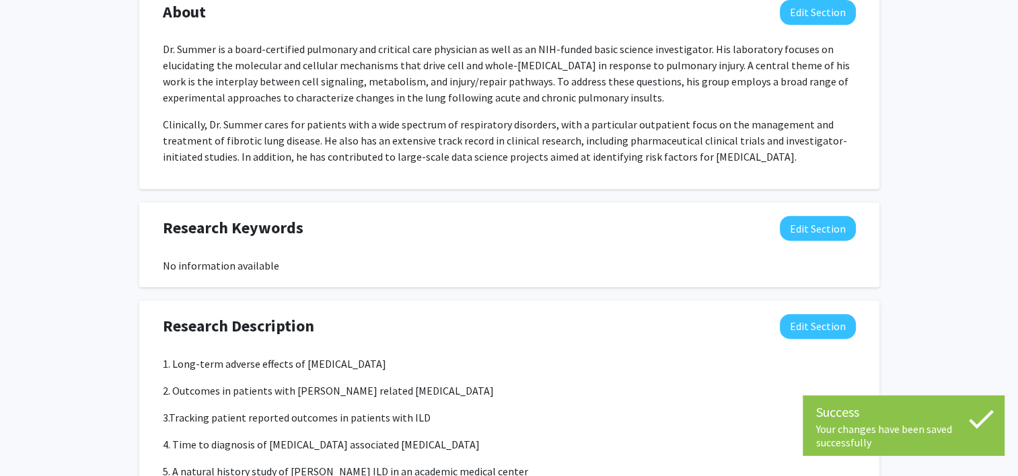
scroll to position [587, 0]
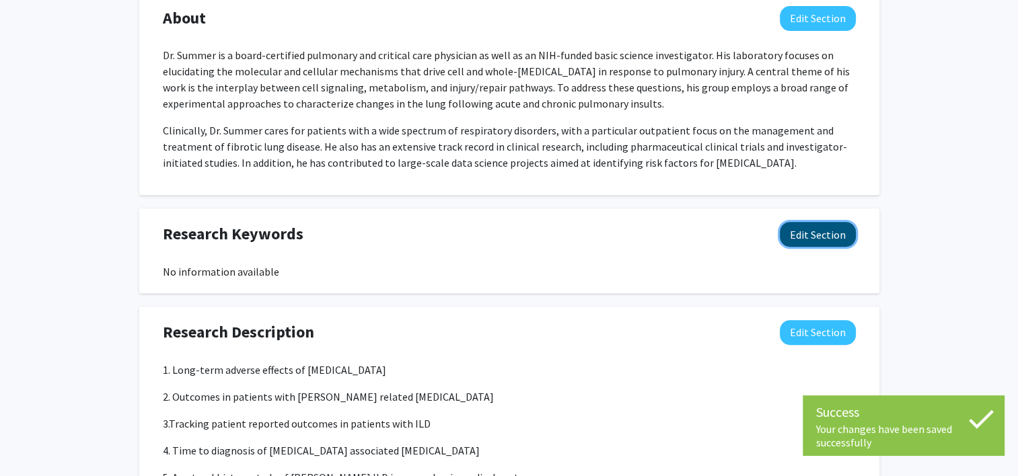
click at [837, 229] on button "Edit Section" at bounding box center [818, 234] width 76 height 25
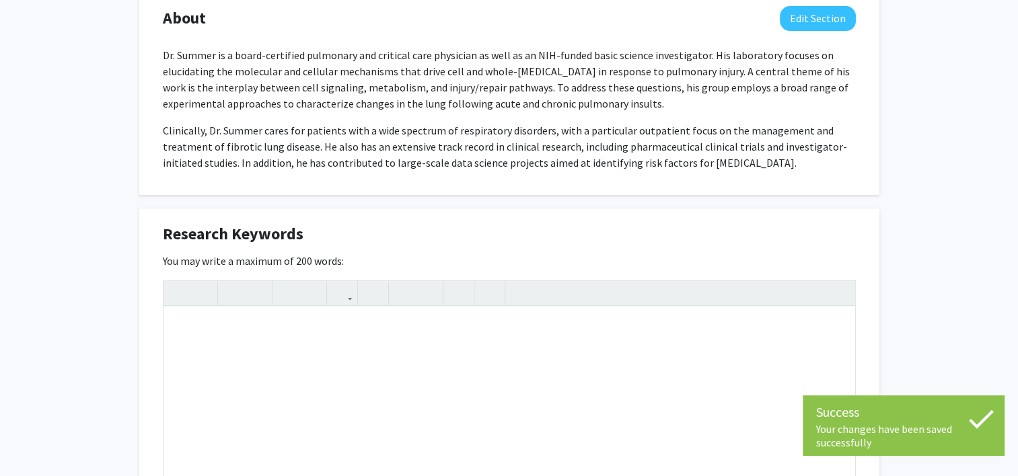
click at [837, 229] on div "Research Keywords Edit Section" at bounding box center [509, 237] width 713 height 31
click at [258, 315] on div "Note to users with screen readers: Please deactivate our accessibility plugin f…" at bounding box center [508, 408] width 691 height 202
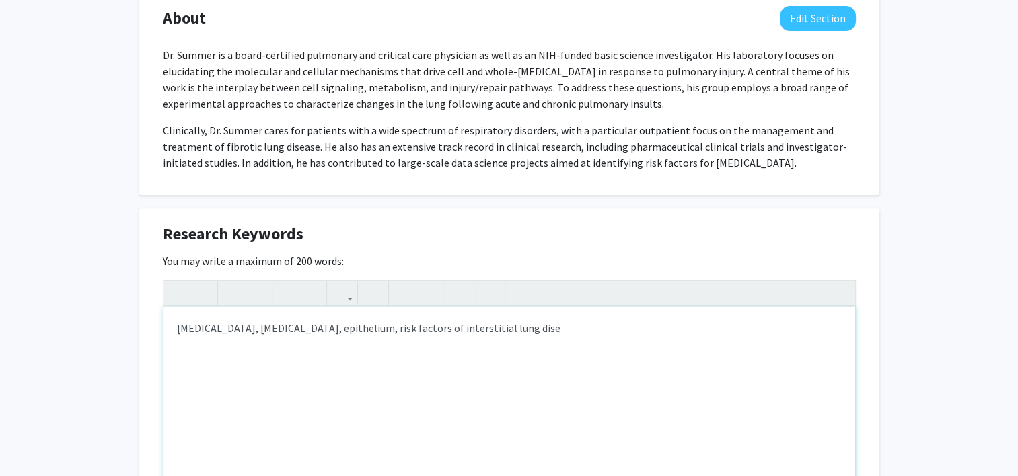
type textarea "Pulmonary fibrosis, acute lung injury, epithelium, risk factors of interstitial…"
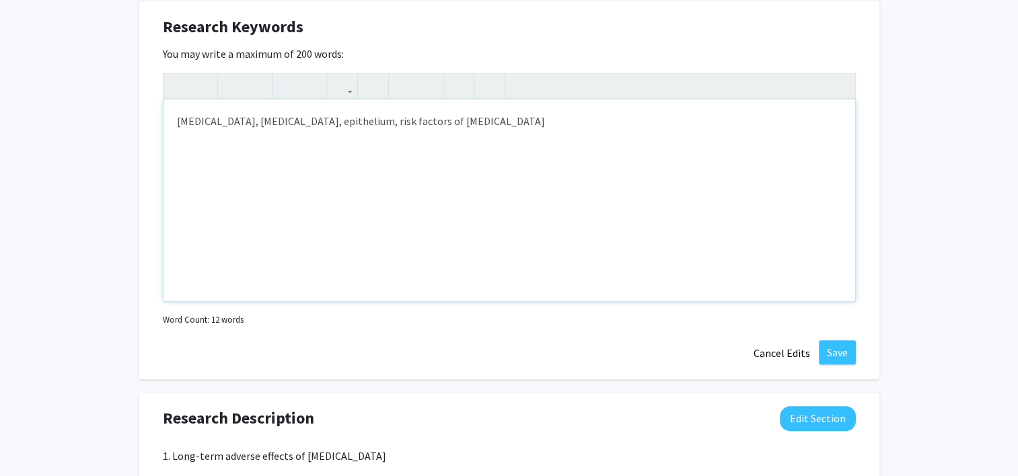
scroll to position [842, 0]
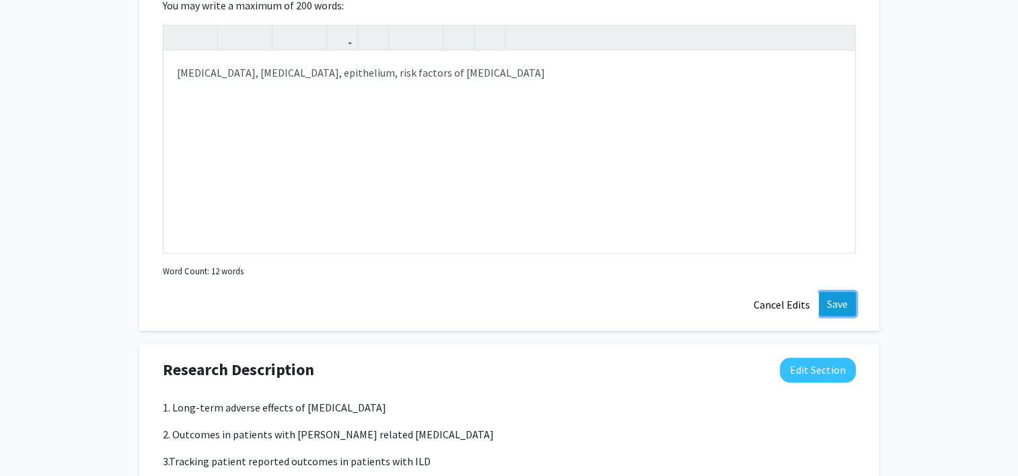
click at [845, 296] on button "Save" at bounding box center [837, 304] width 37 height 24
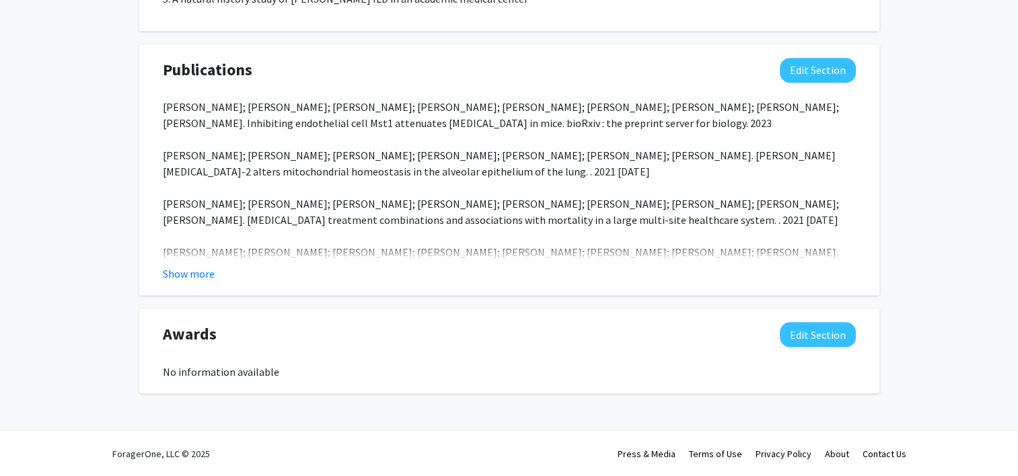
scroll to position [1044, 0]
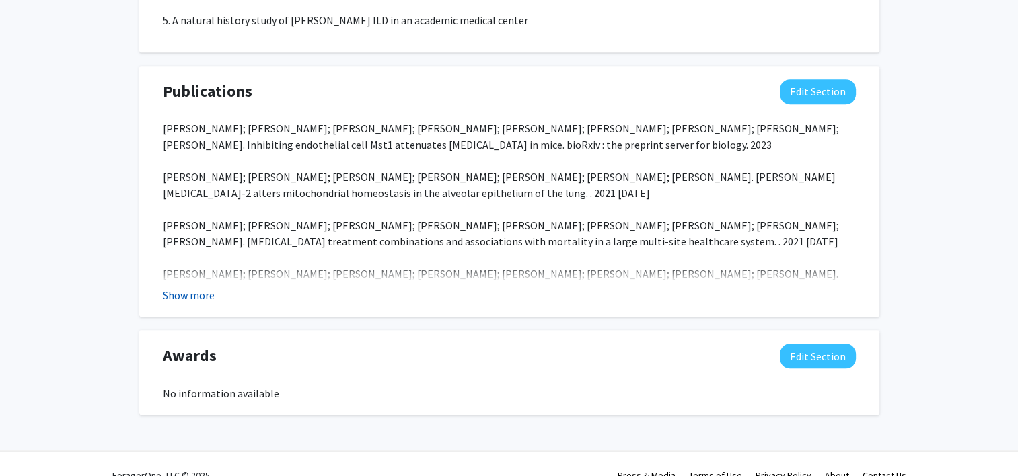
click at [184, 297] on button "Show more" at bounding box center [189, 295] width 52 height 16
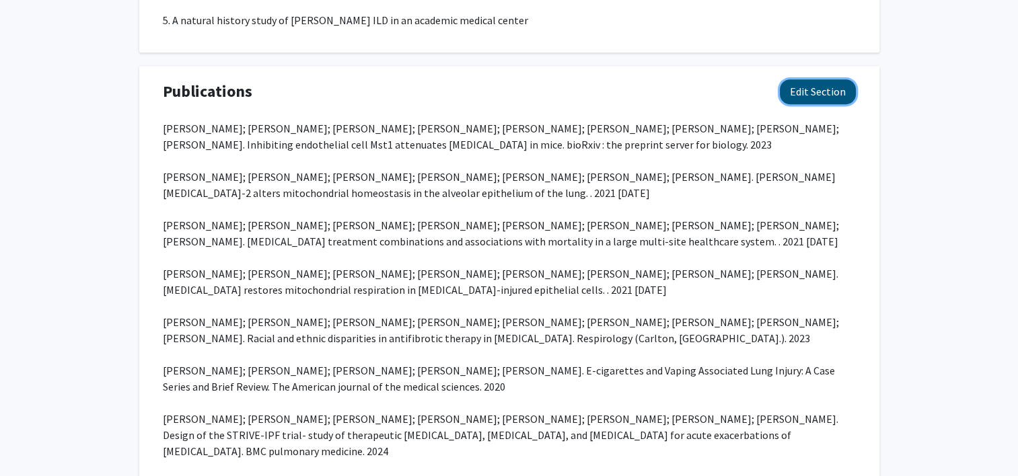
click at [835, 94] on button "Edit Section" at bounding box center [818, 91] width 76 height 25
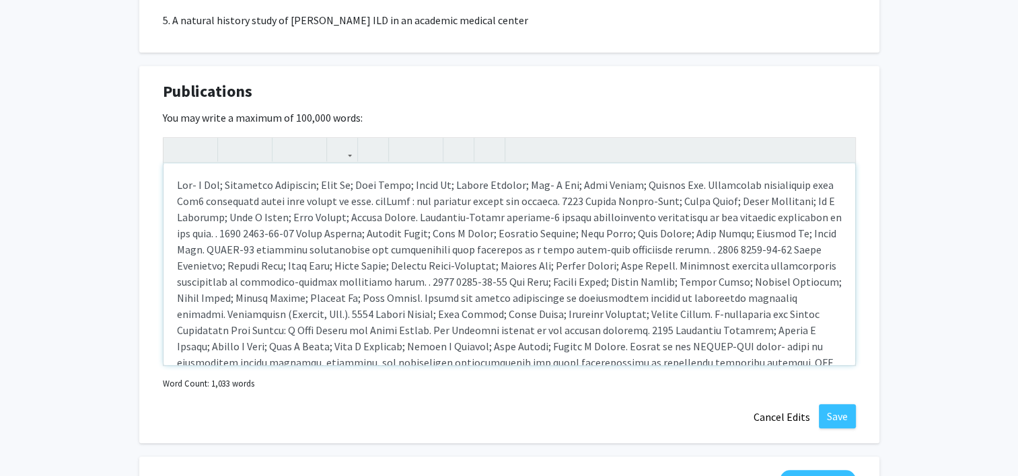
click at [179, 182] on div "Note to users with screen readers: Please deactivate our accessibility plugin f…" at bounding box center [508, 264] width 691 height 202
paste div "Note to users with screen readers: Please deactivate our accessibility plugin f…"
type textarea "<p>https://www.ncbi.nlm.nih.gov/myncbi/ross.summer.1/bibliography/public/Zhi- F…"
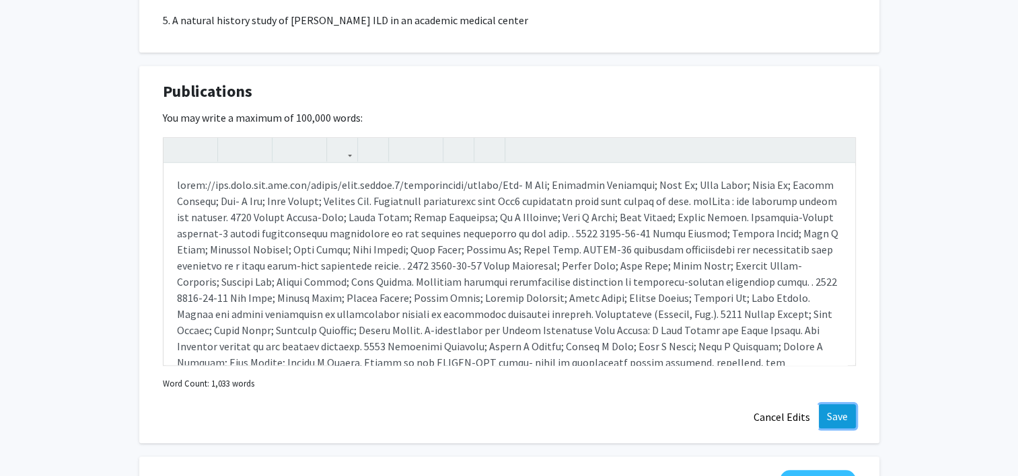
click at [834, 416] on button "Save" at bounding box center [837, 416] width 37 height 24
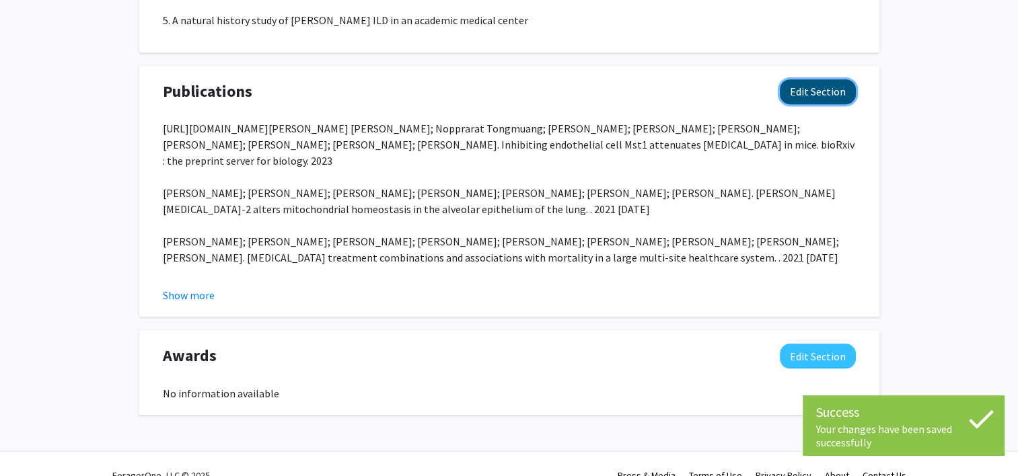
click at [806, 94] on button "Edit Section" at bounding box center [818, 91] width 76 height 25
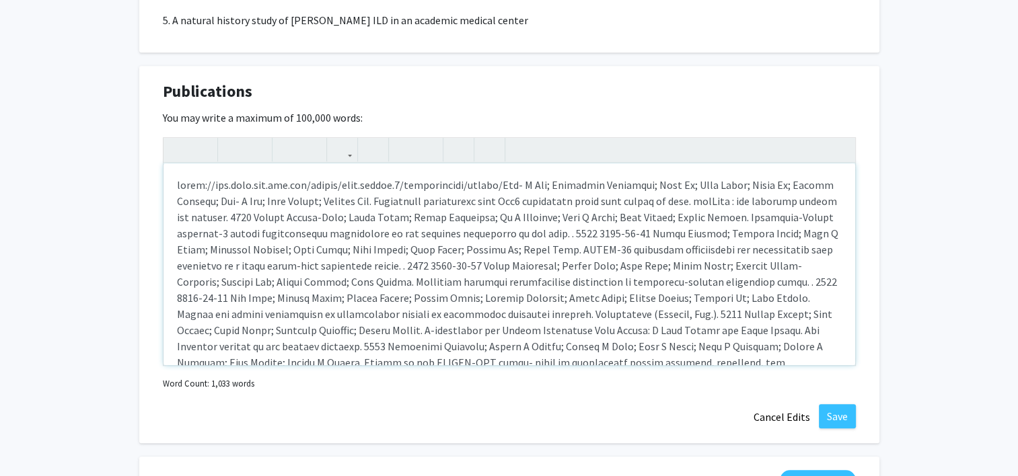
type textarea "<p>https://www.ncbi.nlm.nih.gov/myncbi/ross.summer.1/bibliography/public/</p><p…"
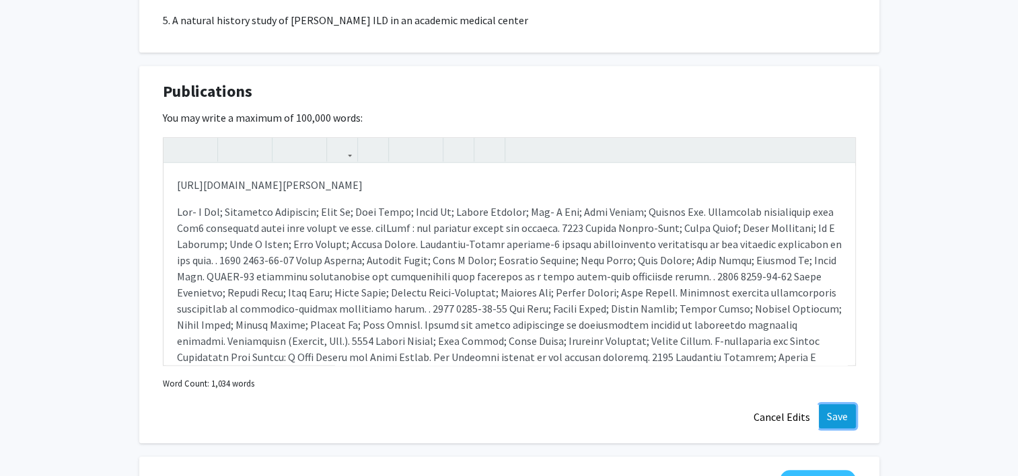
click at [834, 420] on button "Save" at bounding box center [837, 416] width 37 height 24
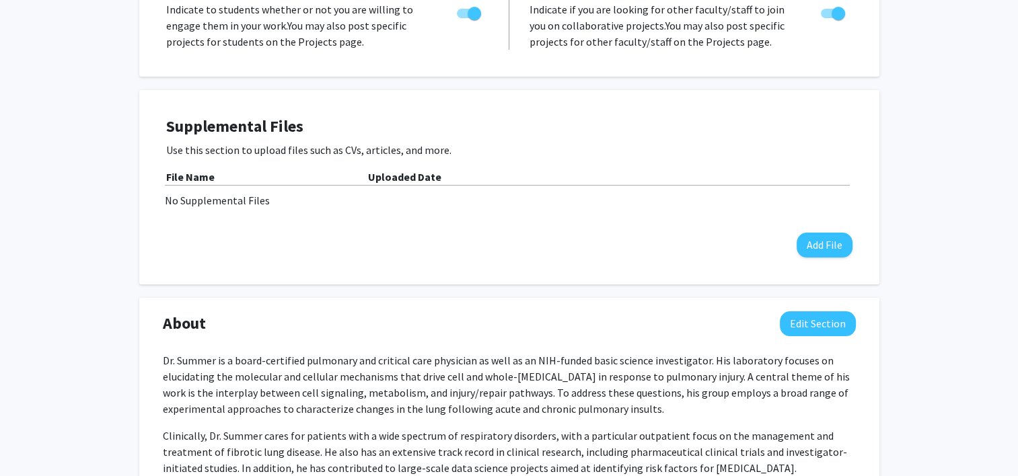
scroll to position [0, 0]
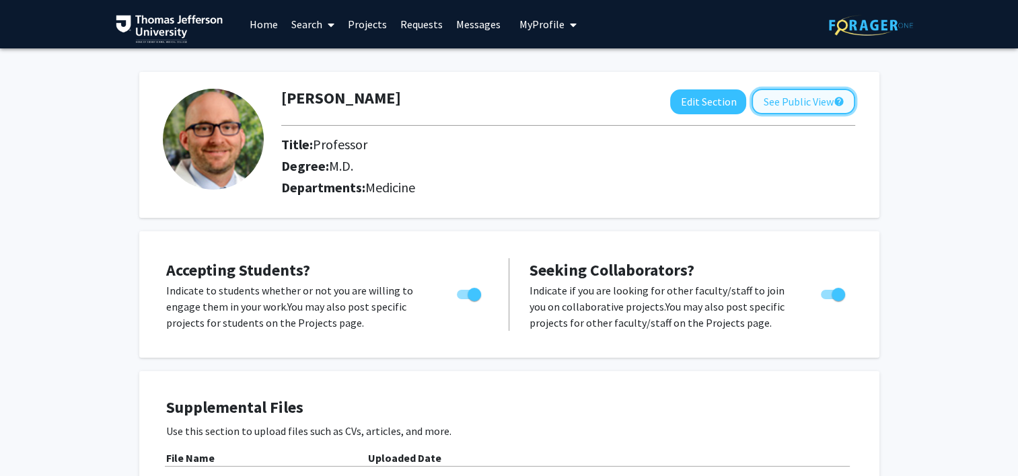
click at [802, 109] on button "See Public View help" at bounding box center [803, 102] width 104 height 26
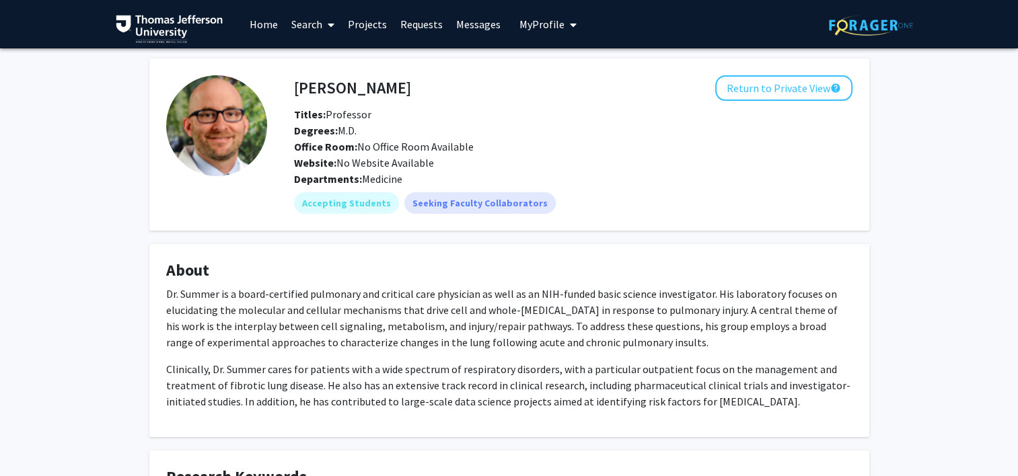
click at [774, 102] on div "Ross Summer Return to Private View help Titles: Professor Degrees: M.D. Office …" at bounding box center [573, 123] width 578 height 96
click at [788, 94] on button "Return to Private View help" at bounding box center [783, 88] width 137 height 26
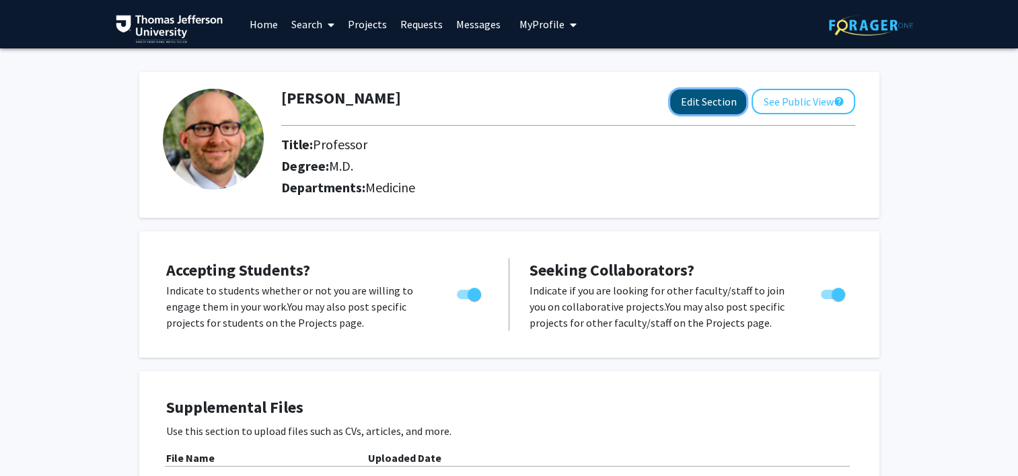
click at [715, 103] on button "Edit Section" at bounding box center [708, 101] width 76 height 25
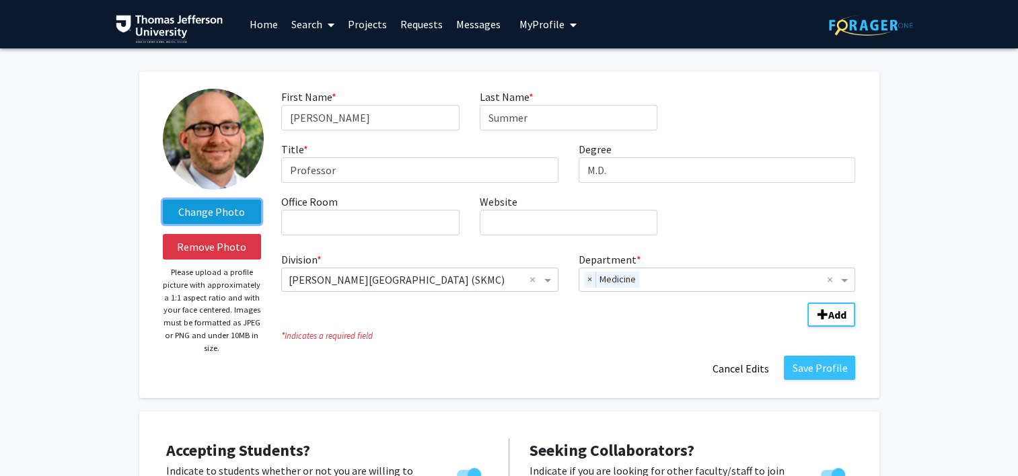
click at [223, 216] on label "Change Photo" at bounding box center [212, 212] width 99 height 24
click at [0, 0] on input "Change Photo" at bounding box center [0, 0] width 0 height 0
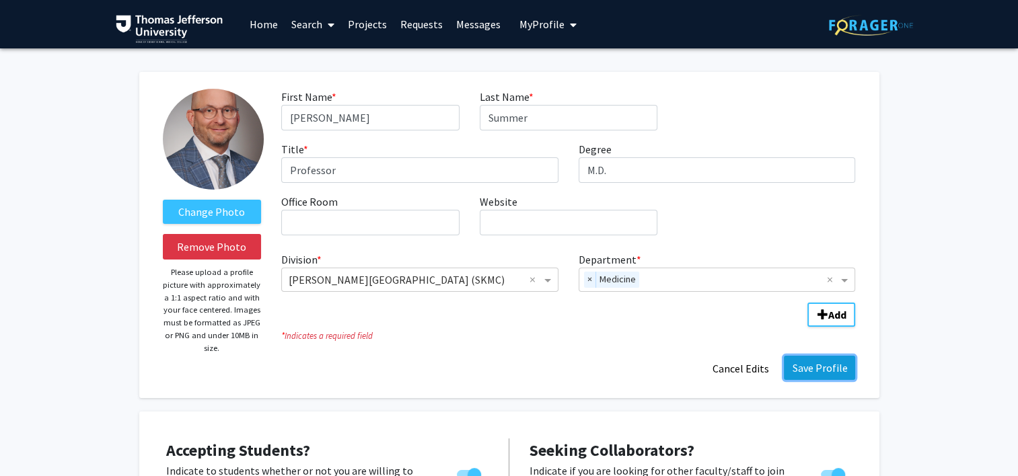
click at [823, 371] on button "Save Profile" at bounding box center [819, 368] width 71 height 24
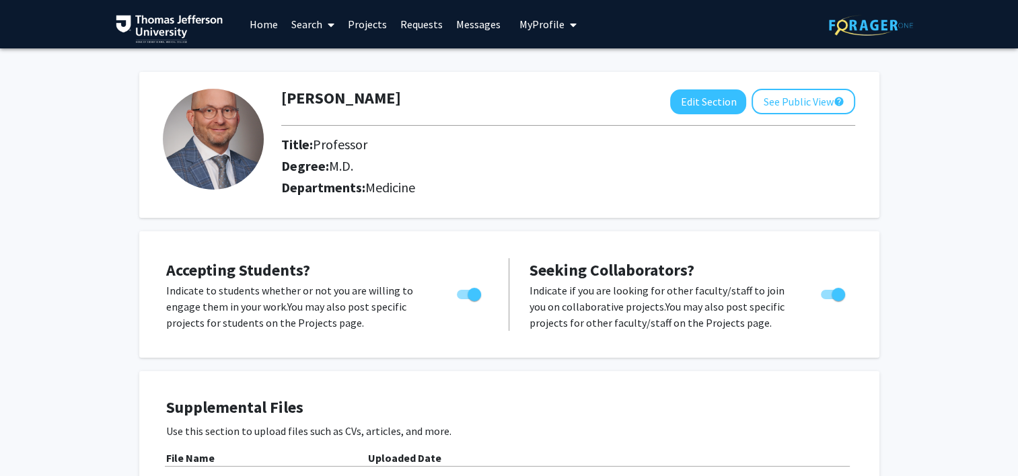
click at [462, 24] on link "Messages" at bounding box center [478, 24] width 58 height 47
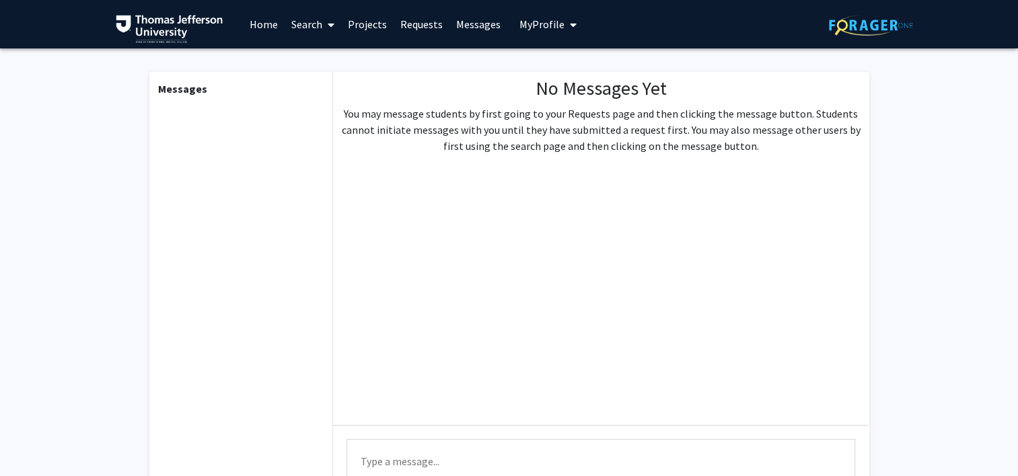
click at [529, 20] on span "My Profile" at bounding box center [541, 23] width 45 height 13
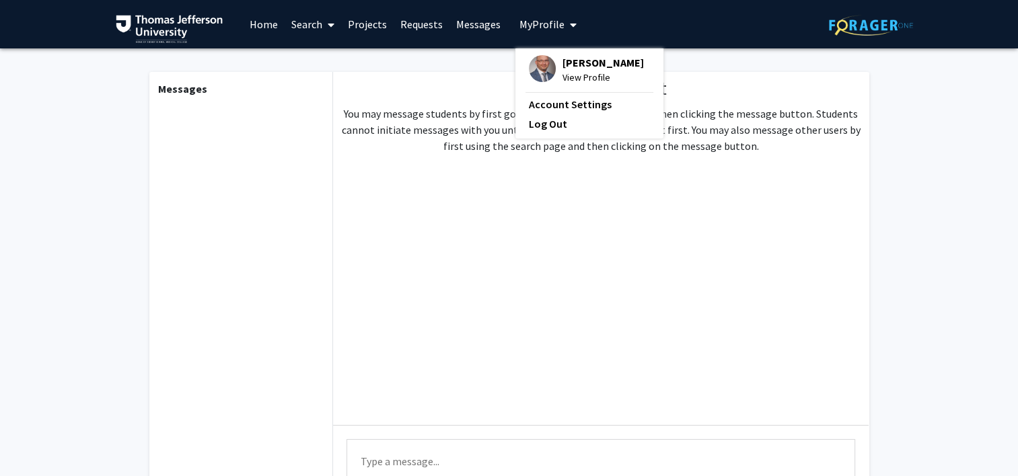
click at [270, 24] on link "Home" at bounding box center [264, 24] width 42 height 47
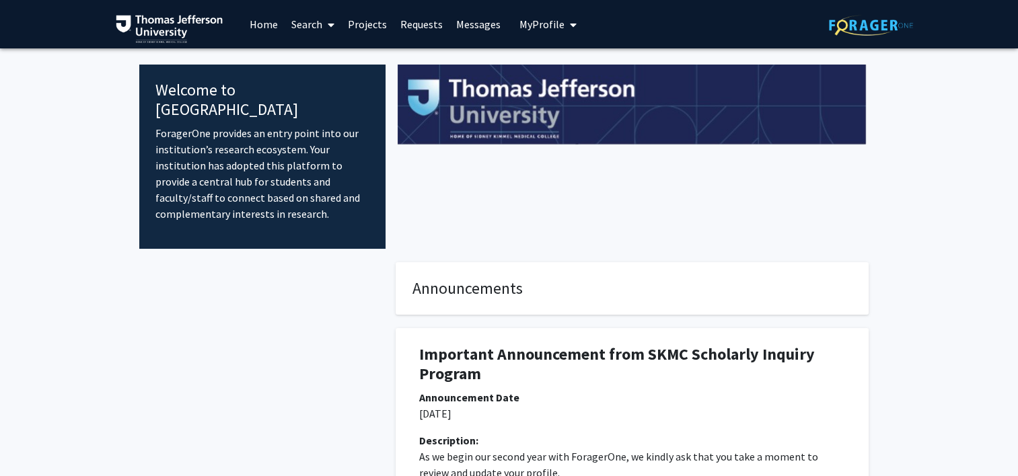
click at [533, 26] on span "My Profile" at bounding box center [541, 23] width 45 height 13
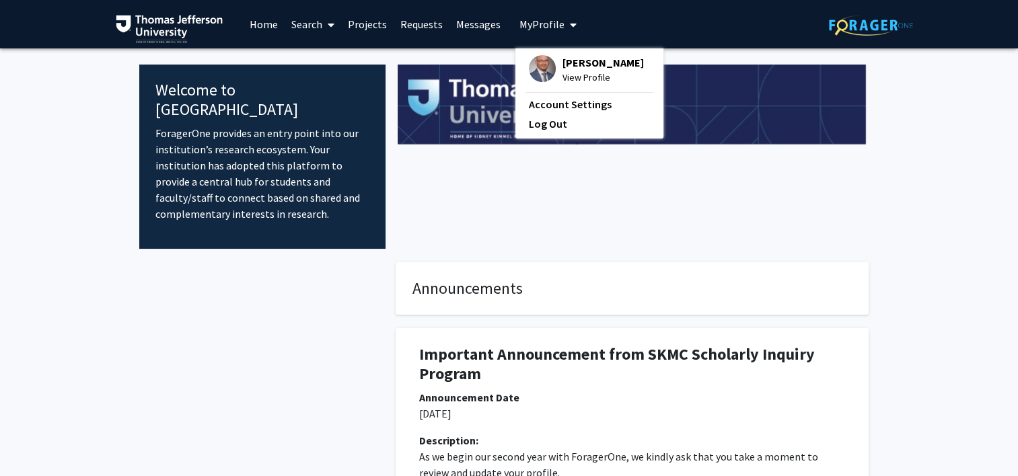
click at [566, 69] on span "Ross Summer" at bounding box center [602, 62] width 81 height 15
